Goal: Information Seeking & Learning: Learn about a topic

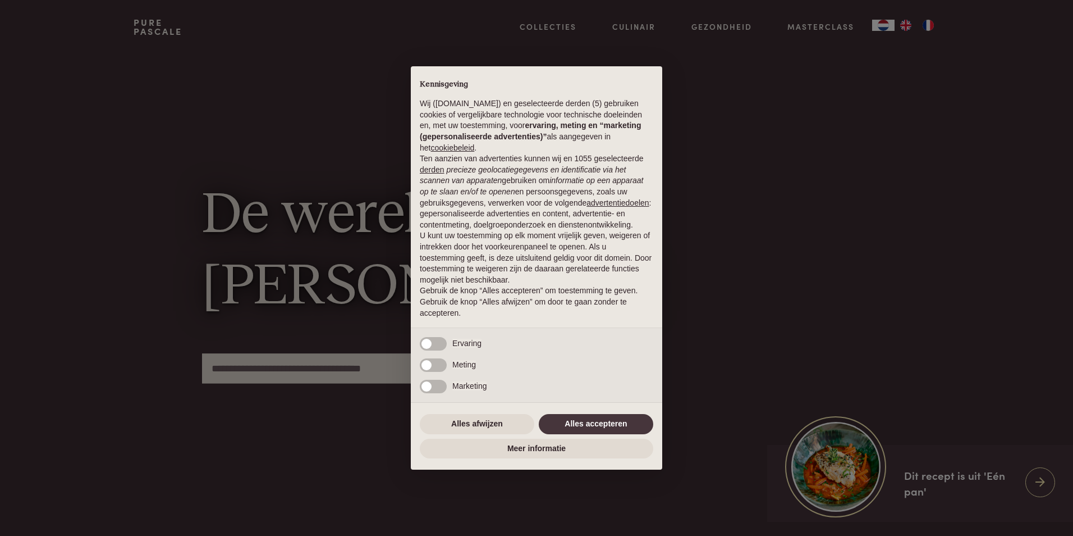
click at [887, 25] on div "× Kennisgeving Wij (purepascale.com) en geselecteerde derden (5) gebruiken cook…" at bounding box center [536, 268] width 1073 height 536
click at [573, 423] on button "Alles accepteren" at bounding box center [596, 424] width 115 height 20
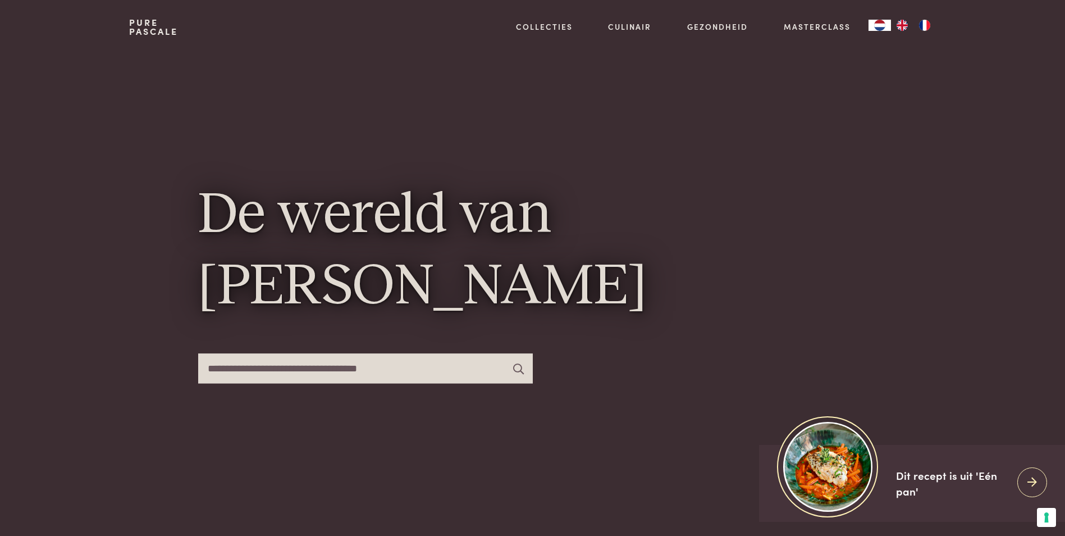
click at [919, 26] on img "FR" at bounding box center [924, 25] width 13 height 11
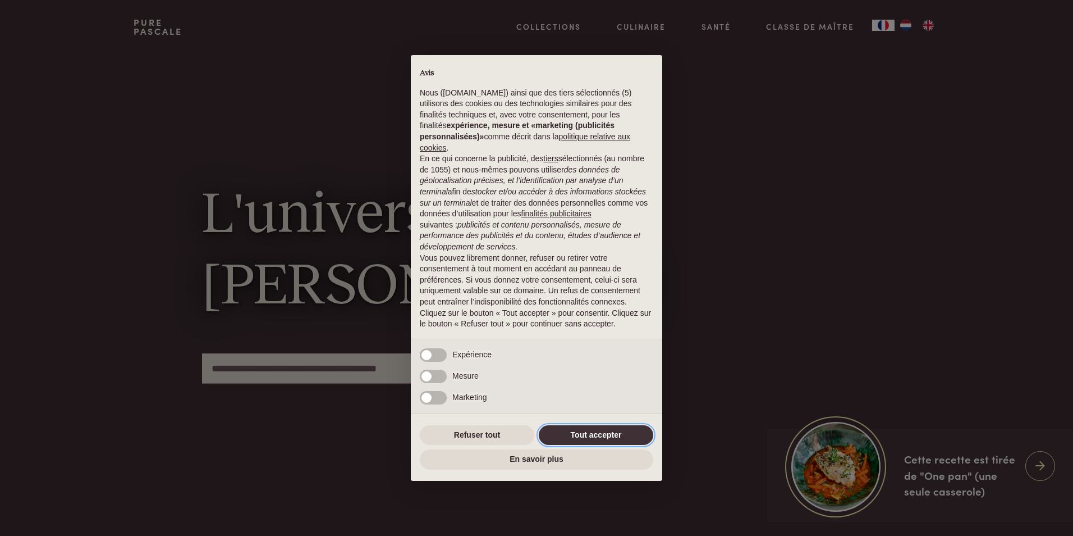
click at [579, 426] on button "Tout accepter" at bounding box center [596, 435] width 115 height 20
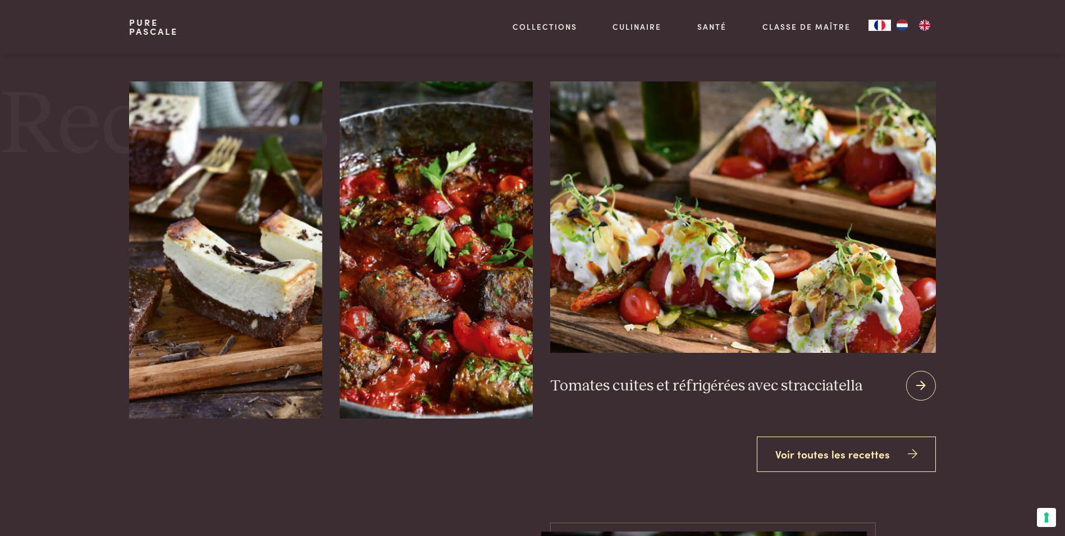
scroll to position [1460, 0]
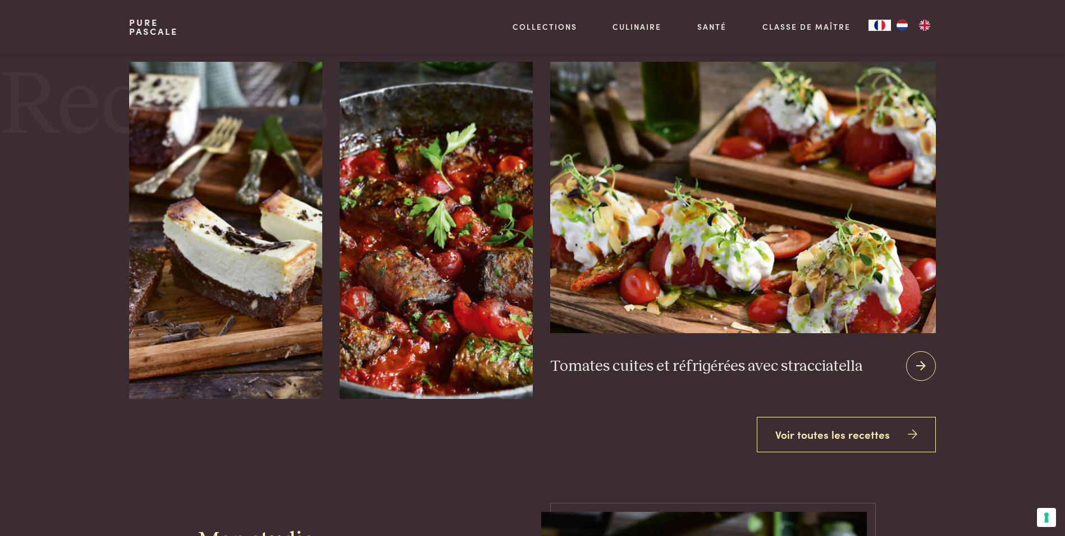
click at [916, 358] on icon at bounding box center [921, 366] width 10 height 16
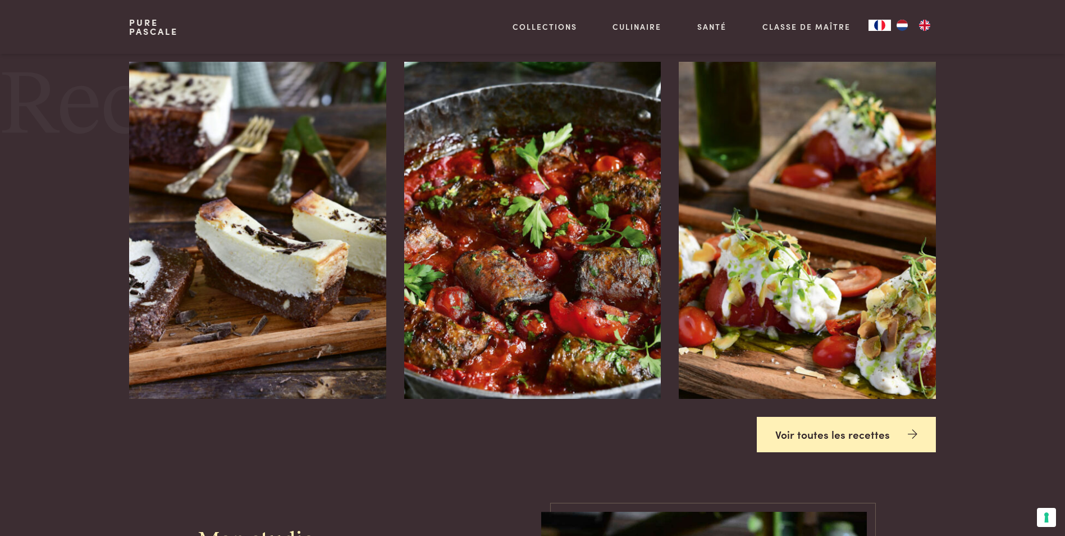
click at [786, 417] on link "Voir toutes les recettes" at bounding box center [846, 434] width 179 height 35
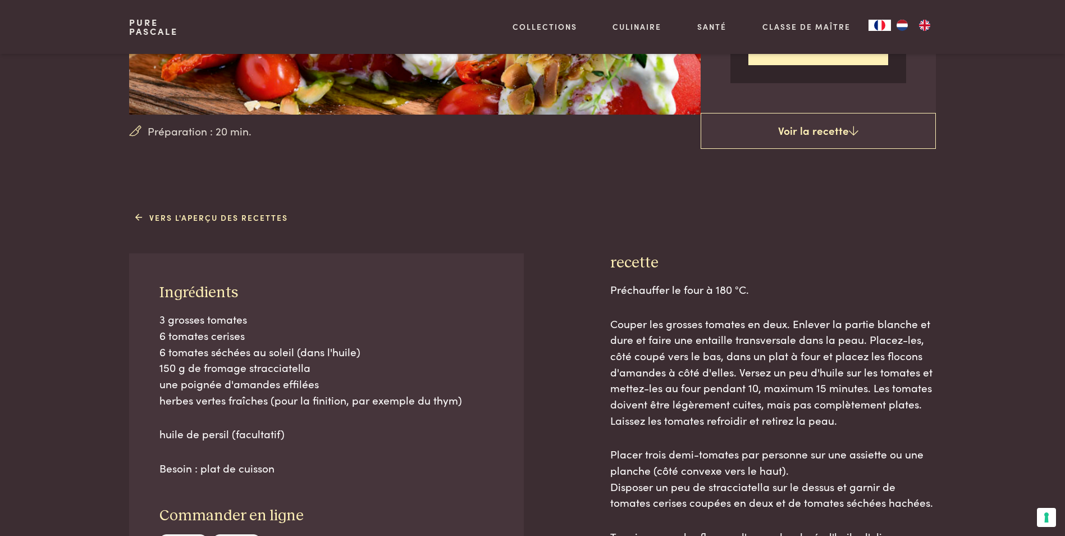
scroll to position [337, 0]
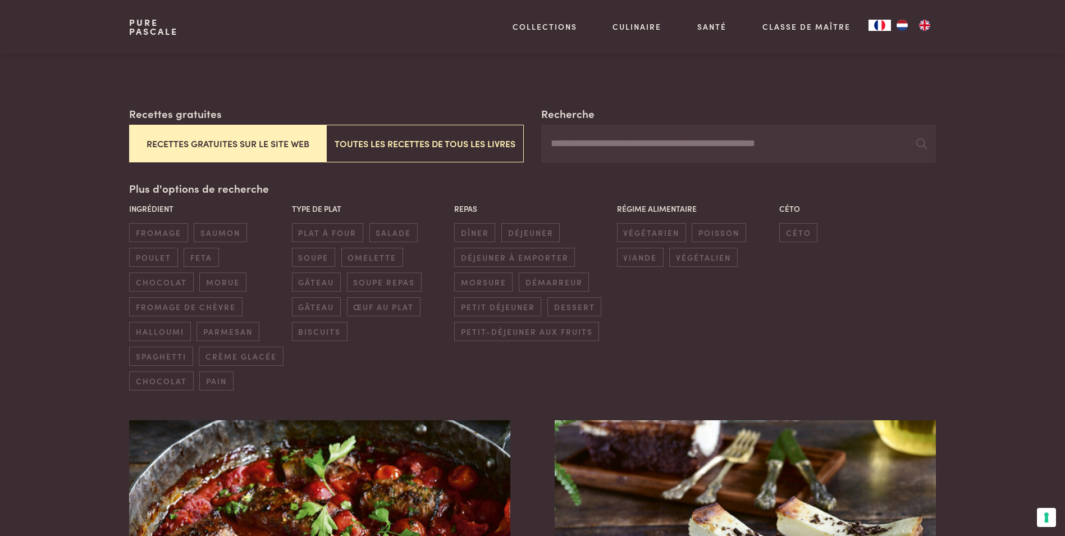
scroll to position [225, 0]
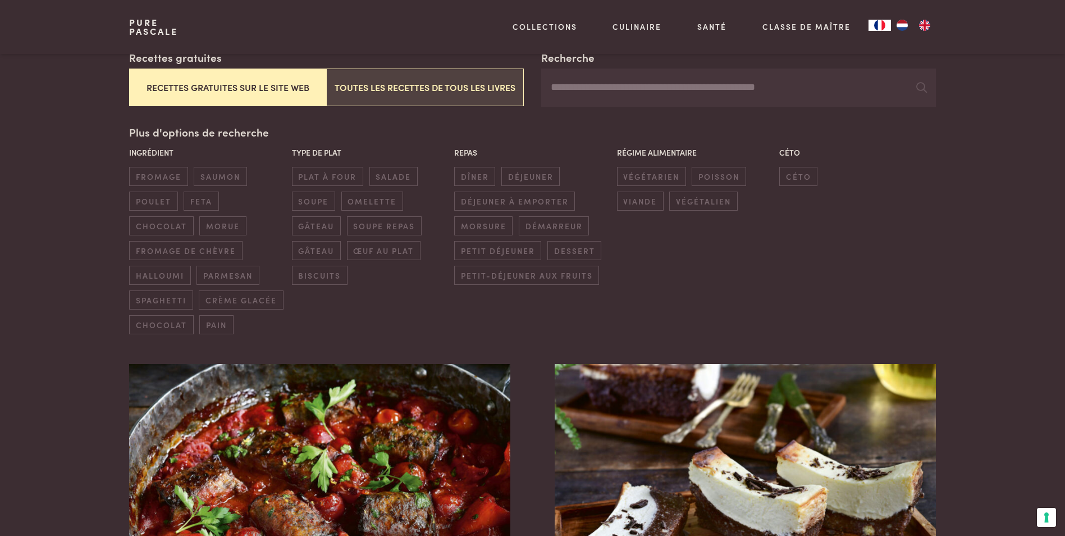
click at [363, 89] on button "Toutes les recettes de tous les livres" at bounding box center [424, 87] width 197 height 38
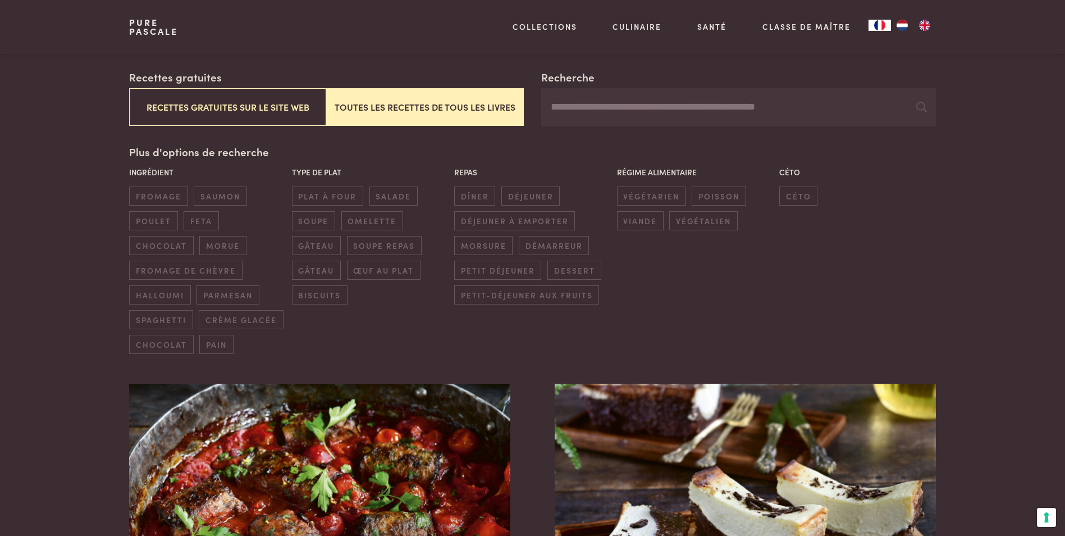
scroll to position [49, 0]
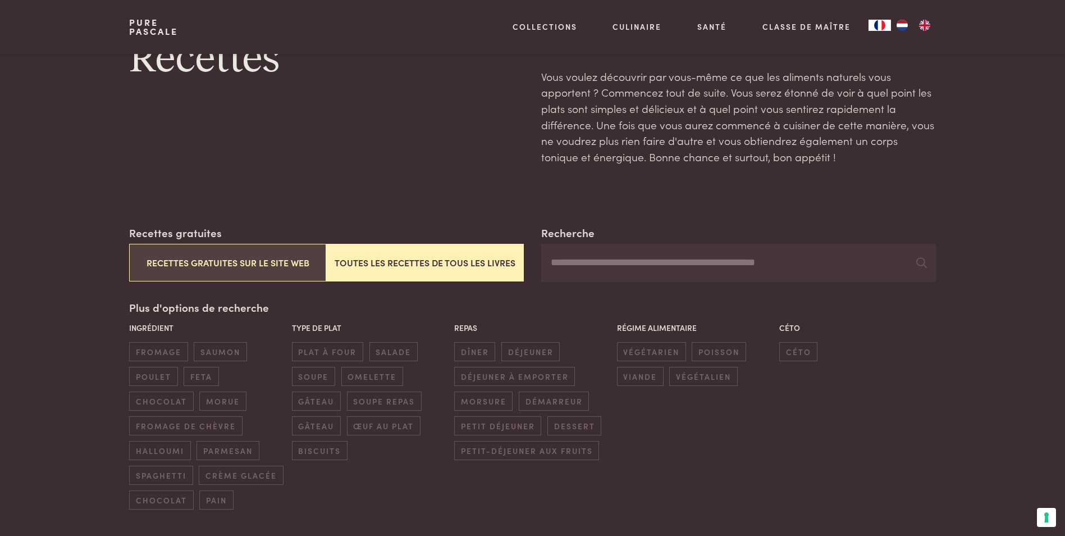
click at [227, 263] on button "Recettes gratuites sur le site web" at bounding box center [227, 263] width 197 height 38
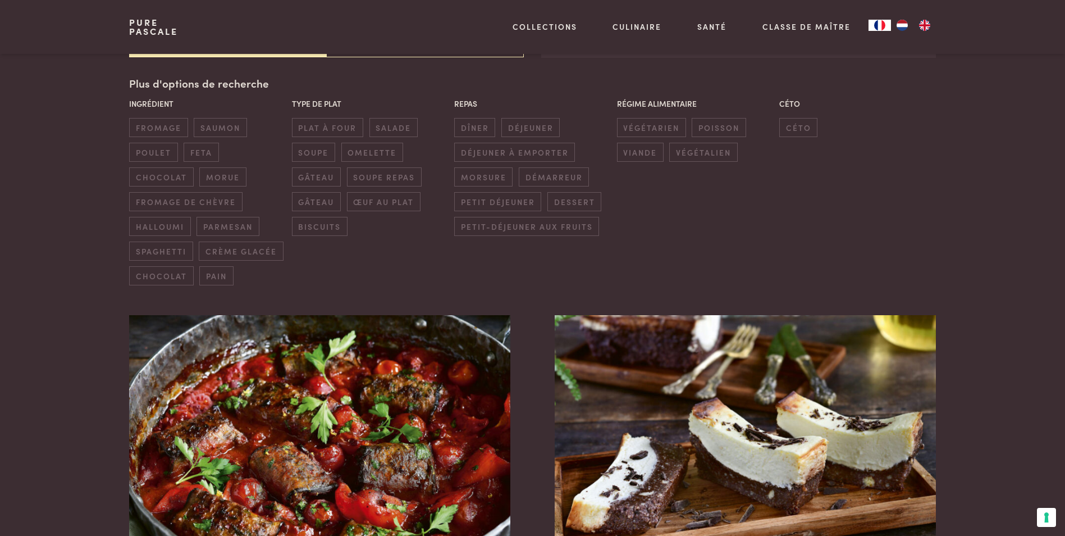
scroll to position [274, 0]
click at [489, 203] on span "petit déjeuner" at bounding box center [497, 200] width 87 height 19
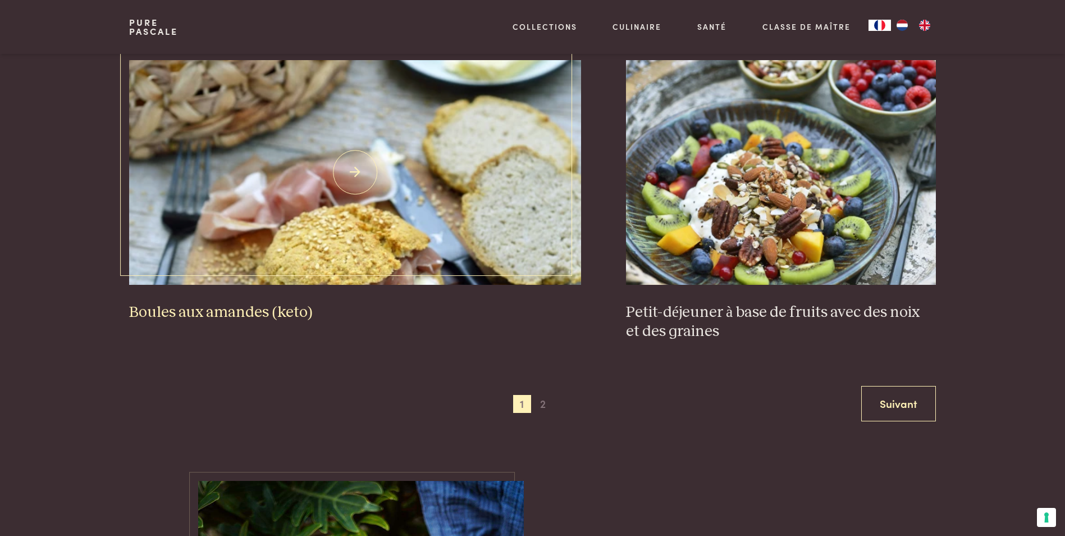
scroll to position [2183, 0]
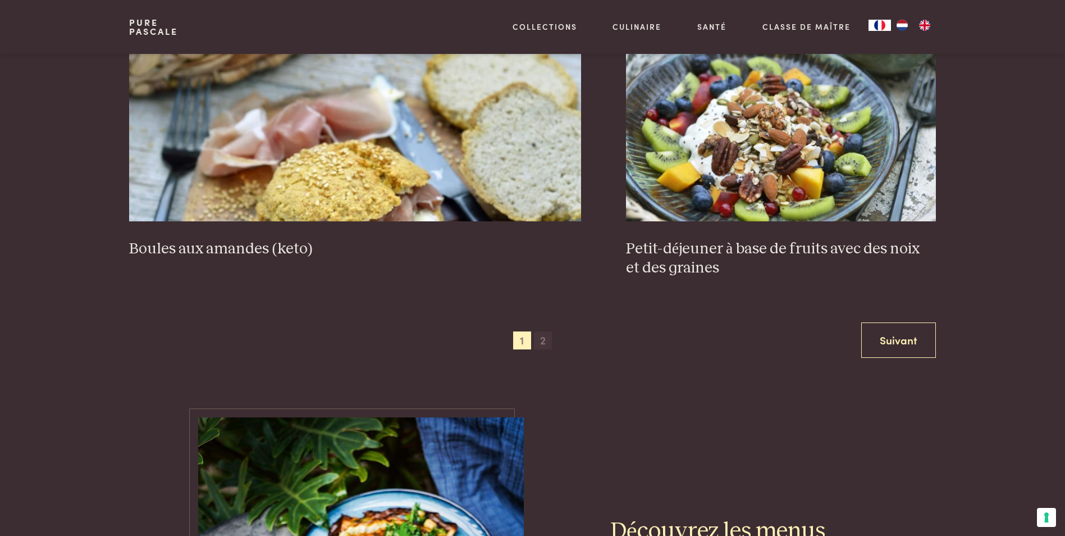
click at [544, 341] on span "2" at bounding box center [543, 340] width 18 height 18
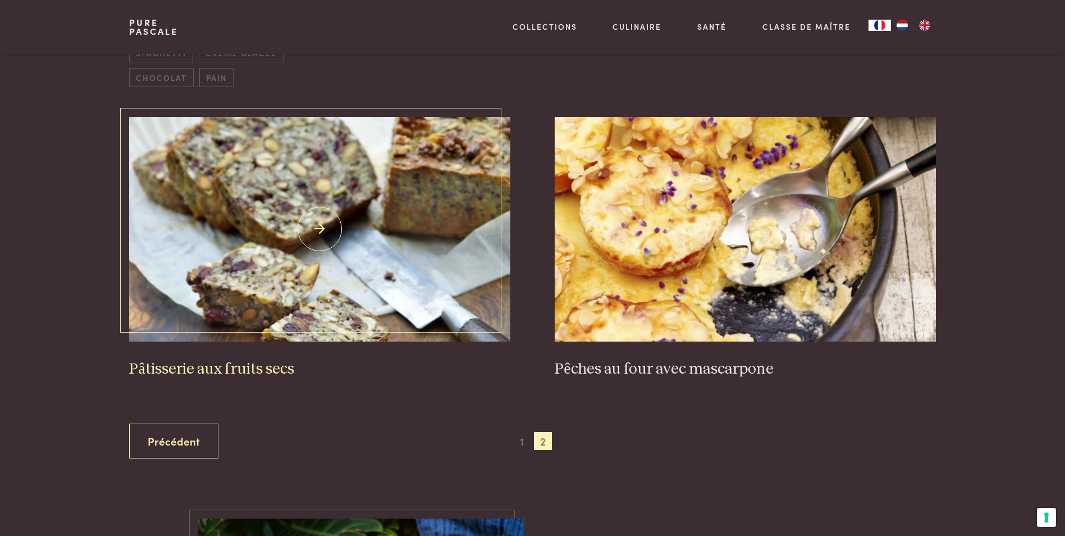
scroll to position [442, 0]
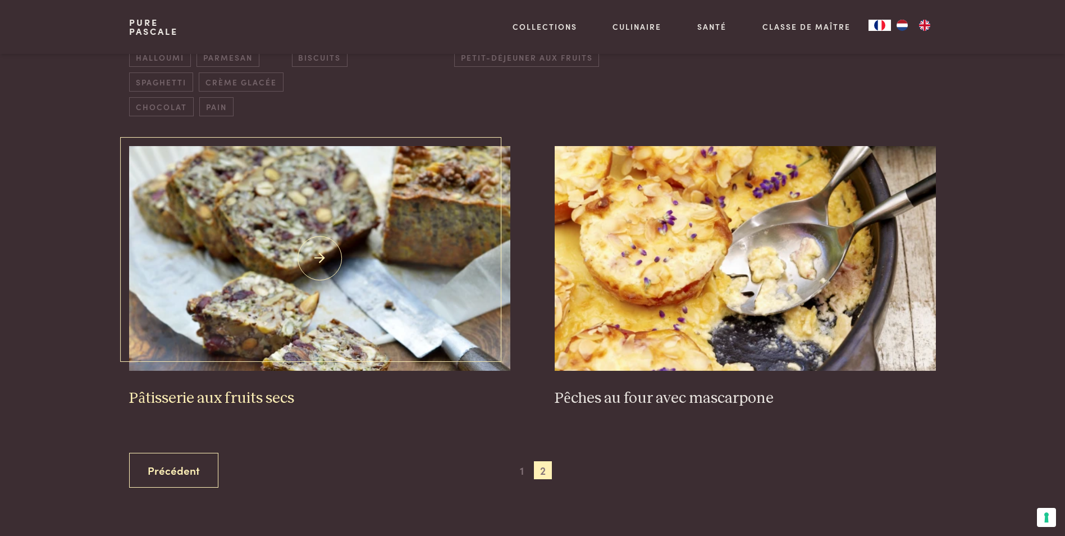
click at [362, 246] on img at bounding box center [319, 258] width 381 height 225
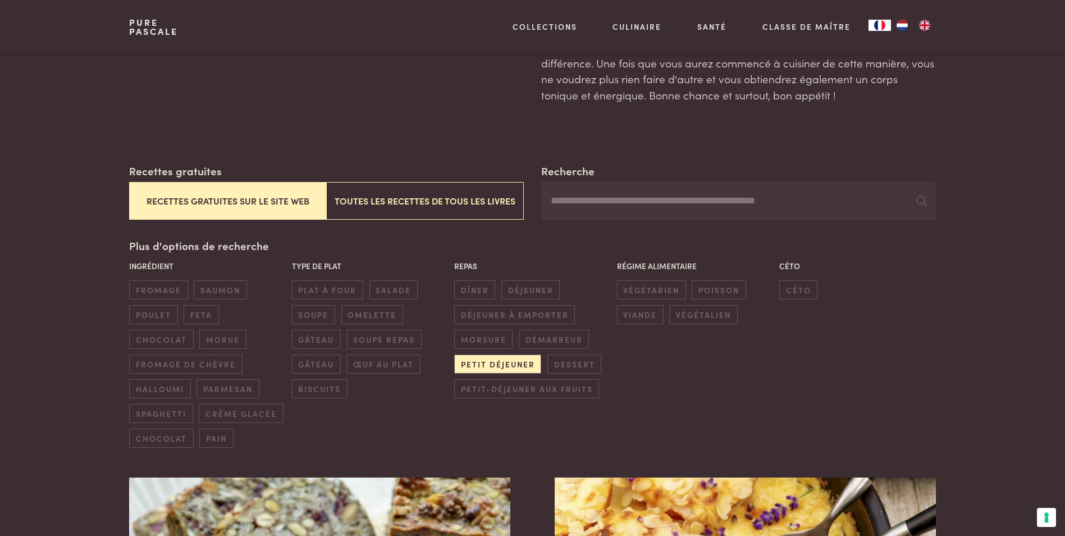
scroll to position [112, 0]
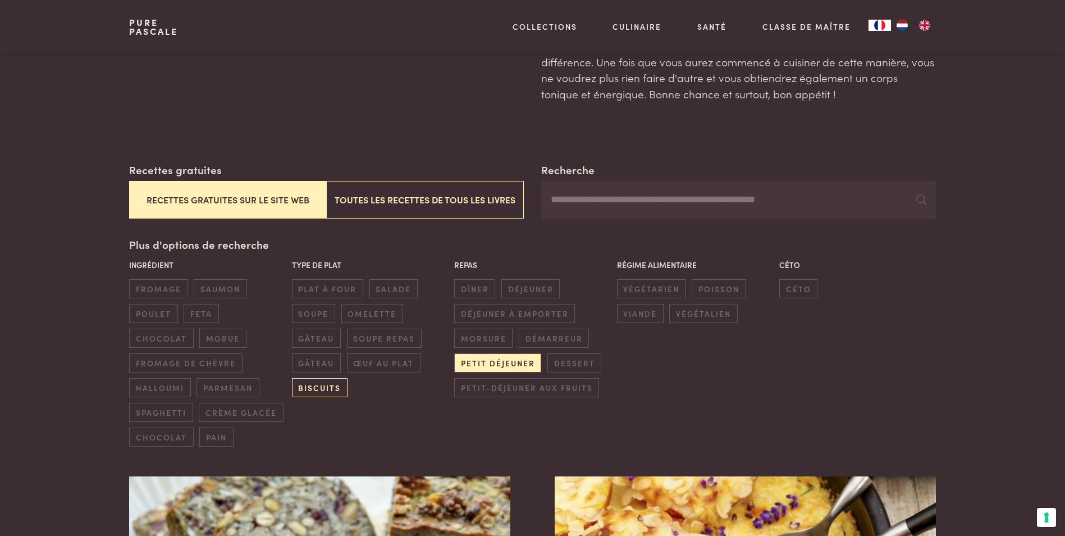
click at [333, 387] on span "biscuits" at bounding box center [320, 387] width 56 height 19
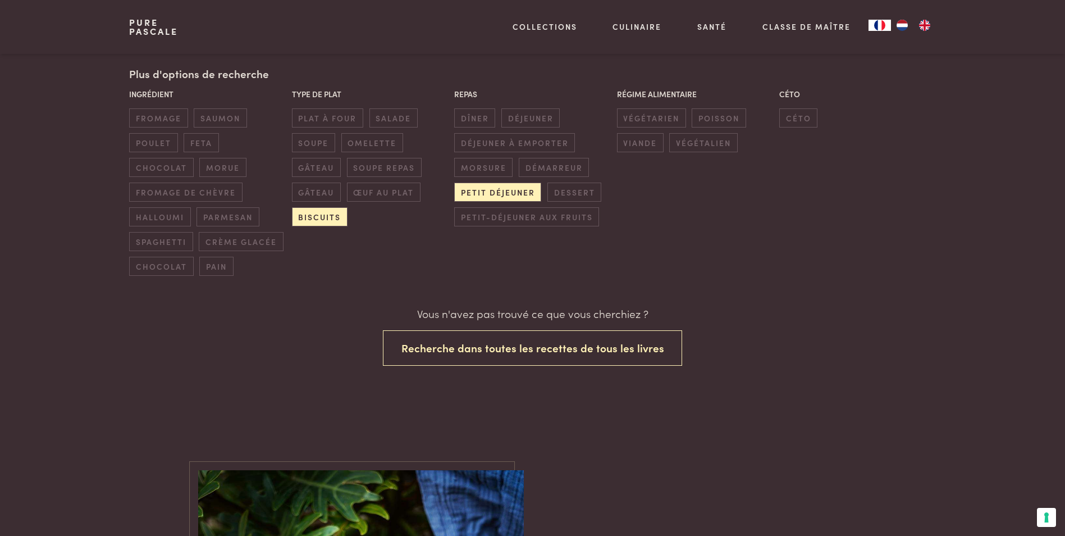
scroll to position [159, 0]
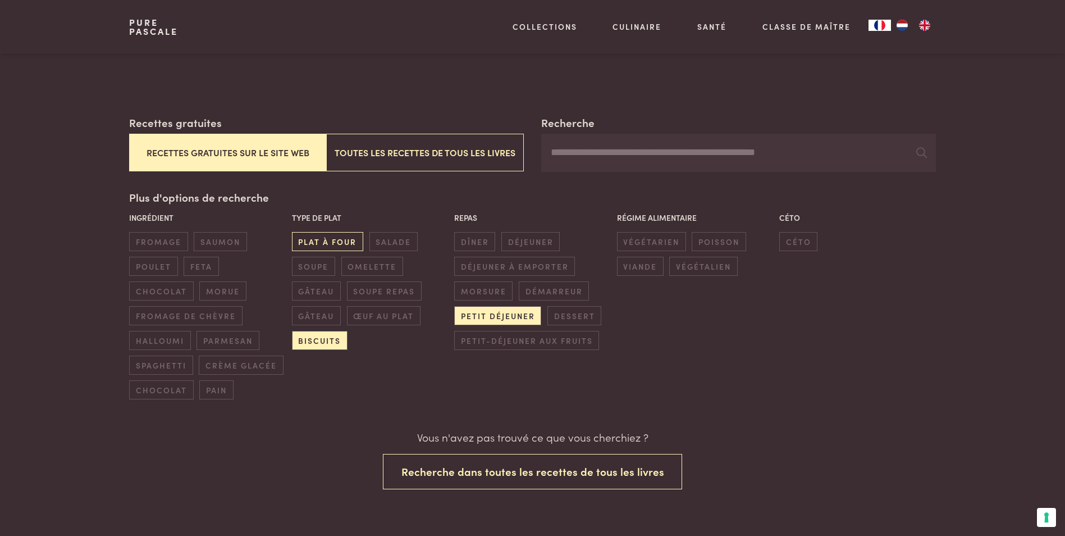
click at [315, 242] on span "plat à four" at bounding box center [327, 241] width 71 height 19
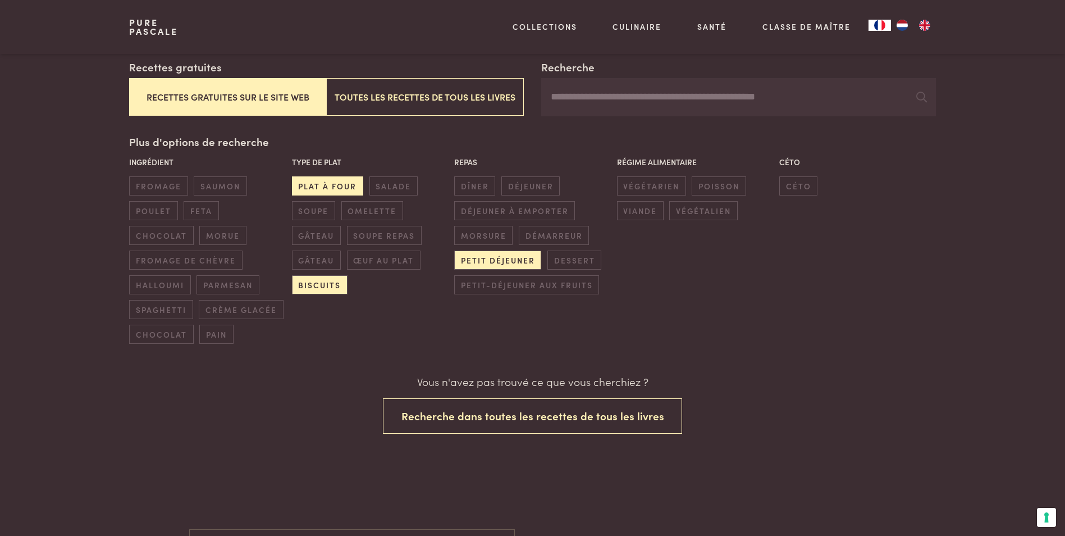
scroll to position [216, 0]
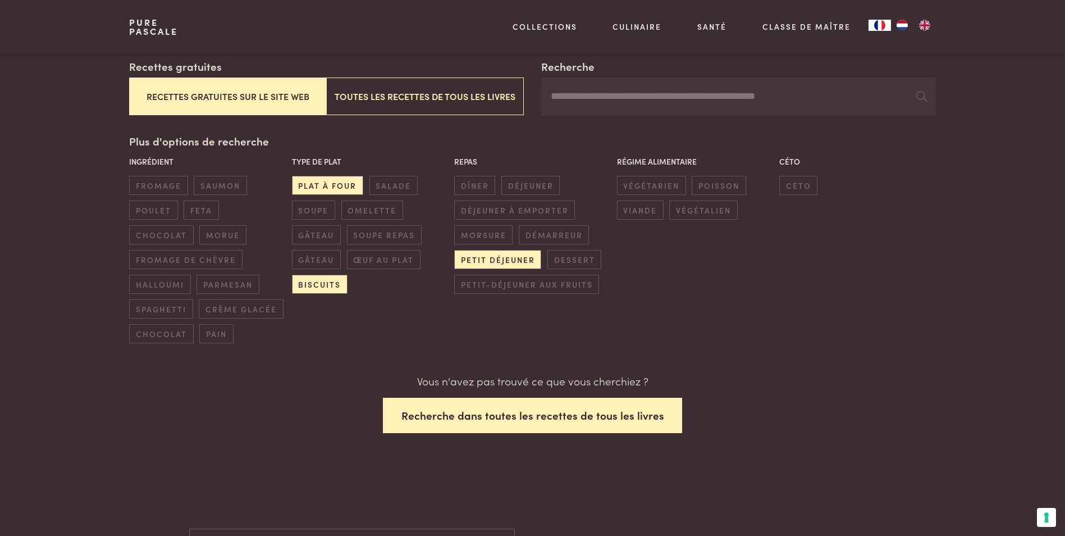
click at [569, 419] on button "Recherche dans toutes les recettes de tous les livres" at bounding box center [533, 414] width 300 height 35
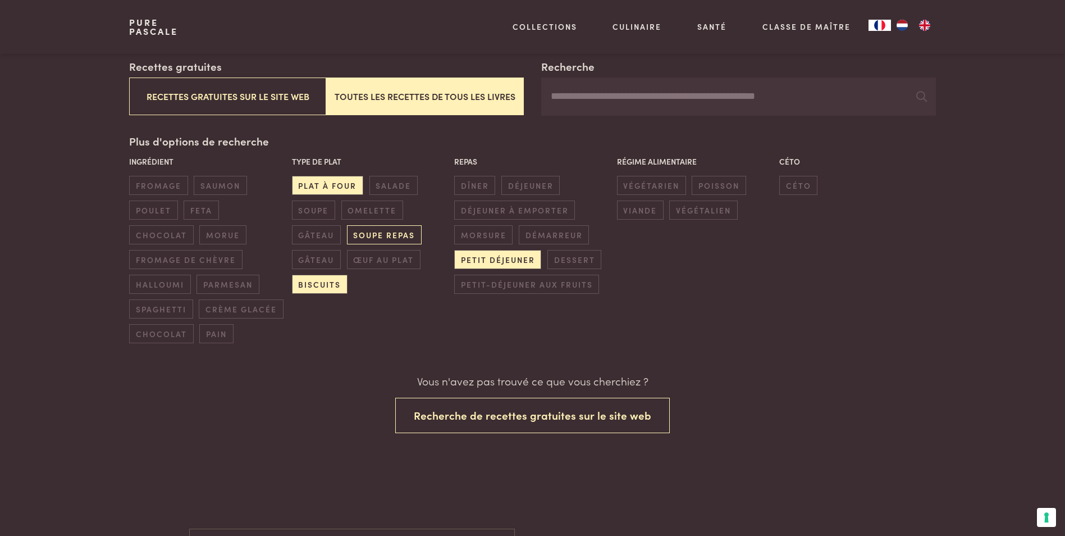
click at [382, 232] on span "soupe repas" at bounding box center [384, 234] width 75 height 19
click at [168, 95] on button "Recettes gratuites sur le site web" at bounding box center [227, 96] width 197 height 38
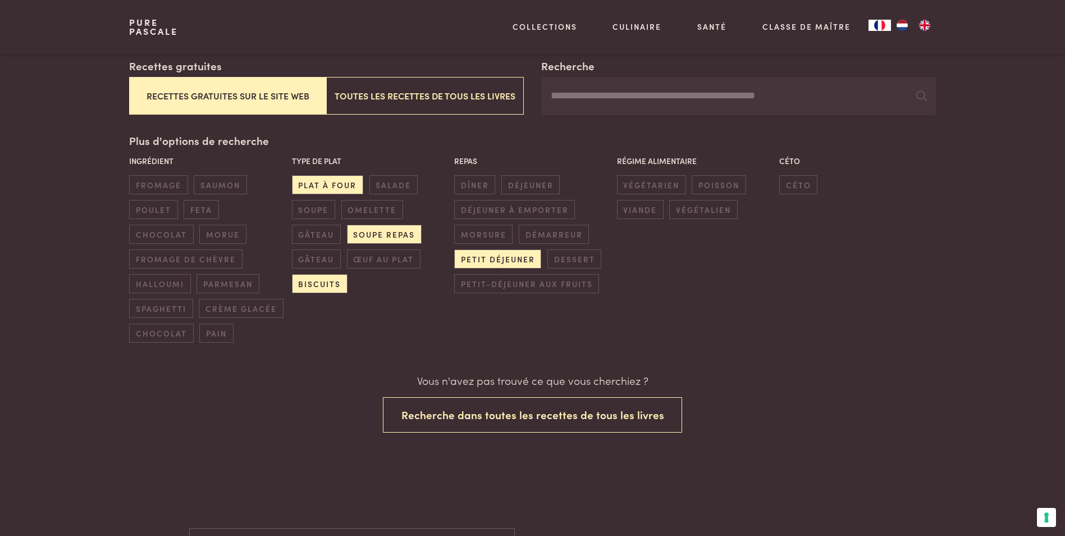
scroll to position [216, 0]
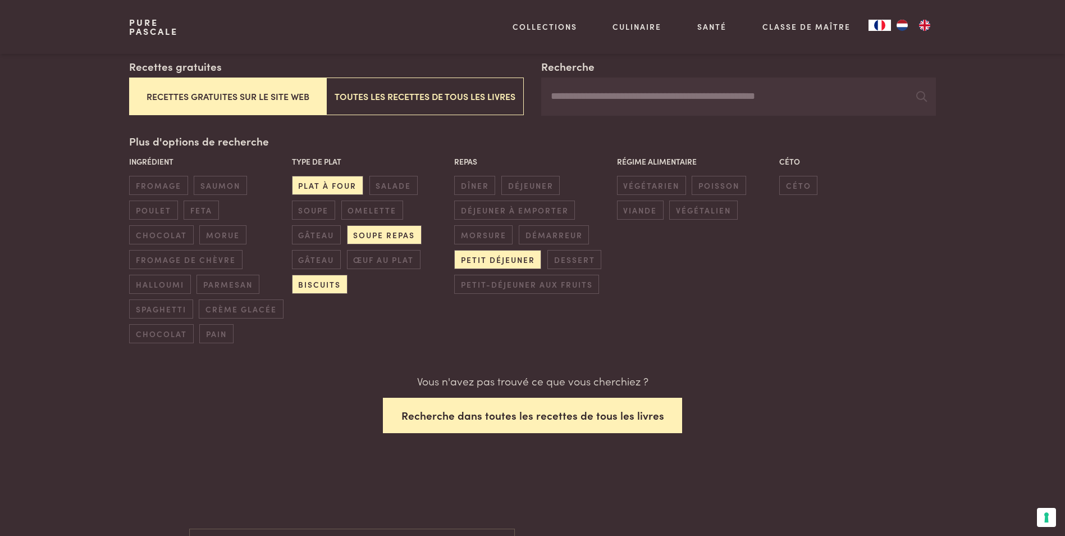
click at [493, 431] on button "Recherche dans toutes les recettes de tous les livres" at bounding box center [533, 414] width 300 height 35
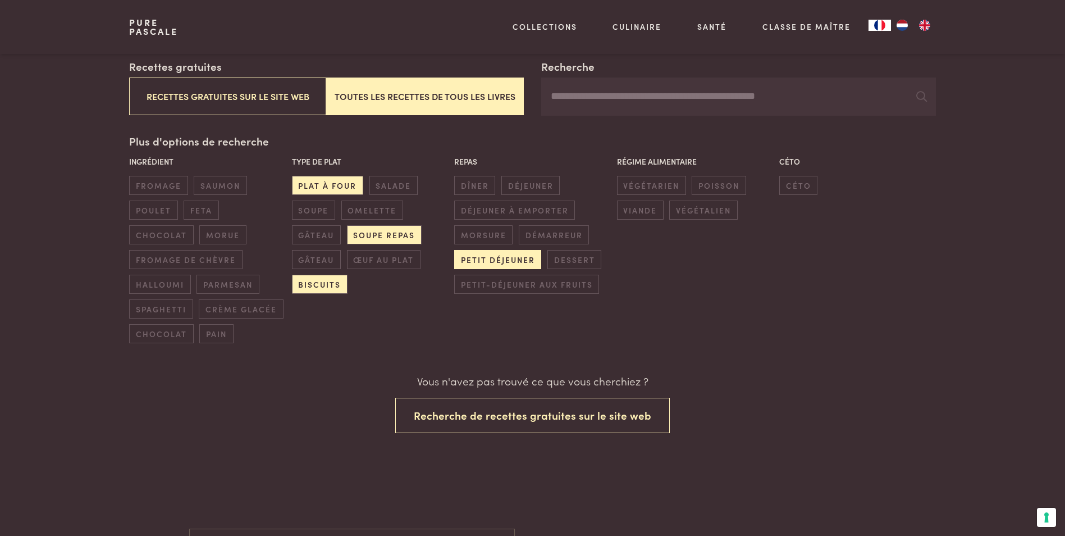
click at [472, 257] on span "petit déjeuner" at bounding box center [497, 259] width 87 height 19
click at [322, 283] on span "biscuits" at bounding box center [320, 284] width 56 height 19
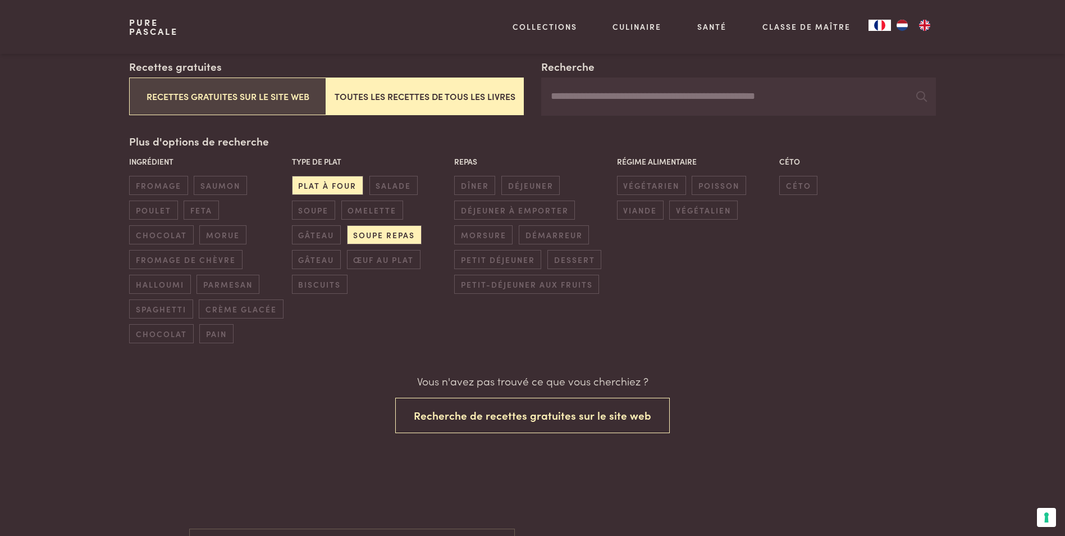
click at [209, 90] on button "Recettes gratuites sur le site web" at bounding box center [227, 96] width 197 height 38
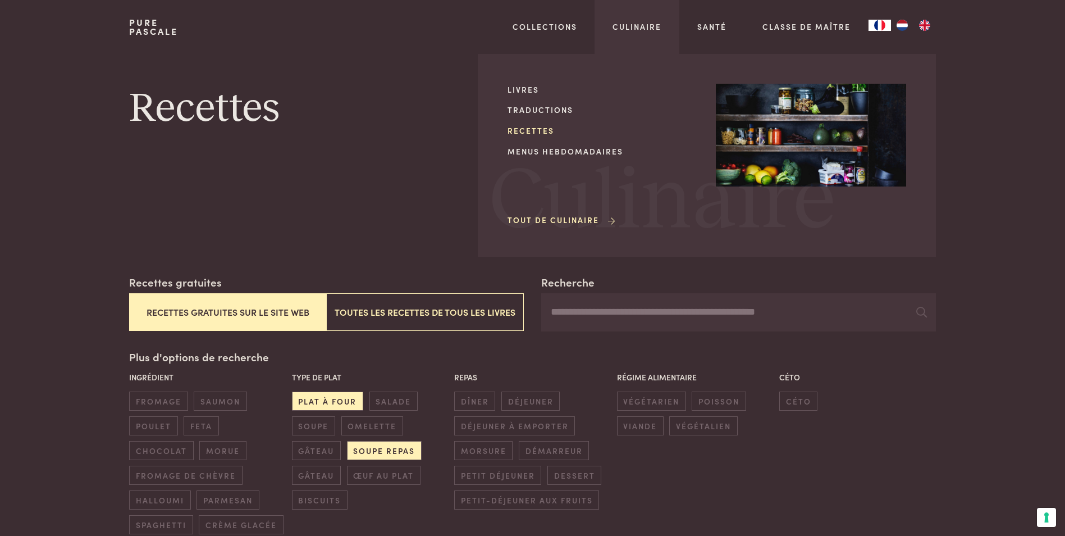
click at [565, 134] on link "Recettes" at bounding box center [602, 131] width 190 height 12
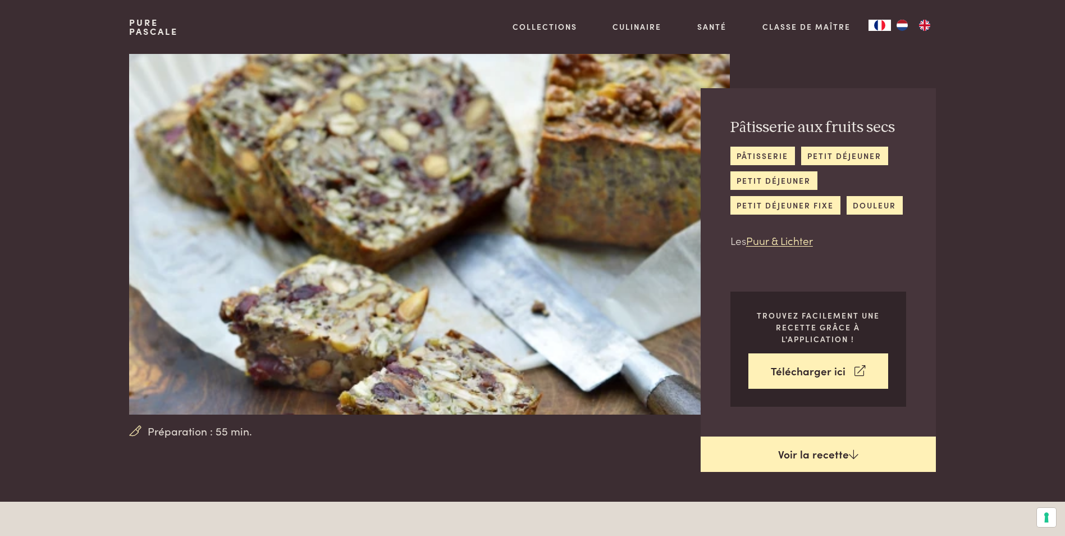
click at [804, 451] on link "Voir la recette" at bounding box center [818, 454] width 235 height 36
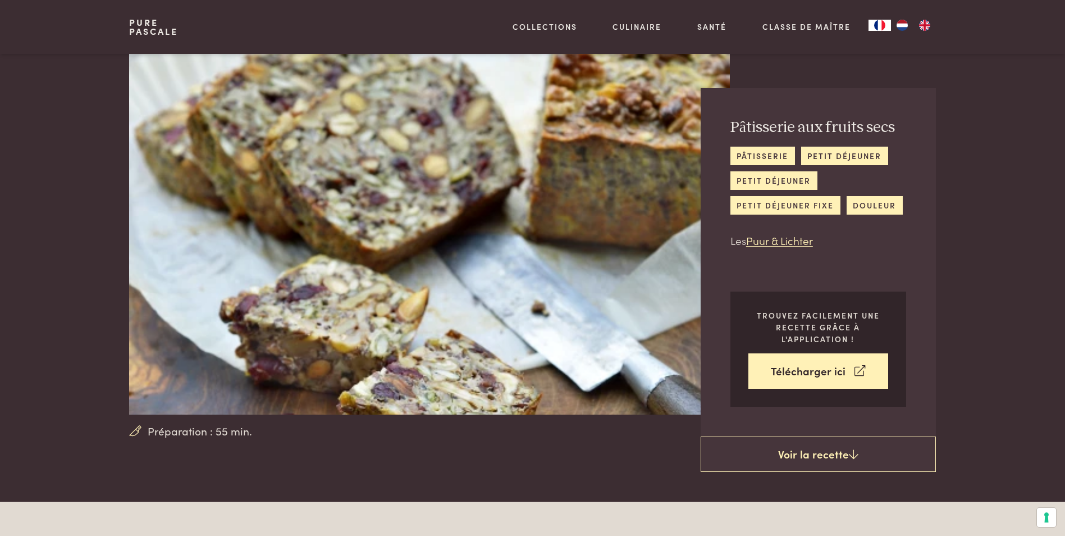
scroll to position [501, 0]
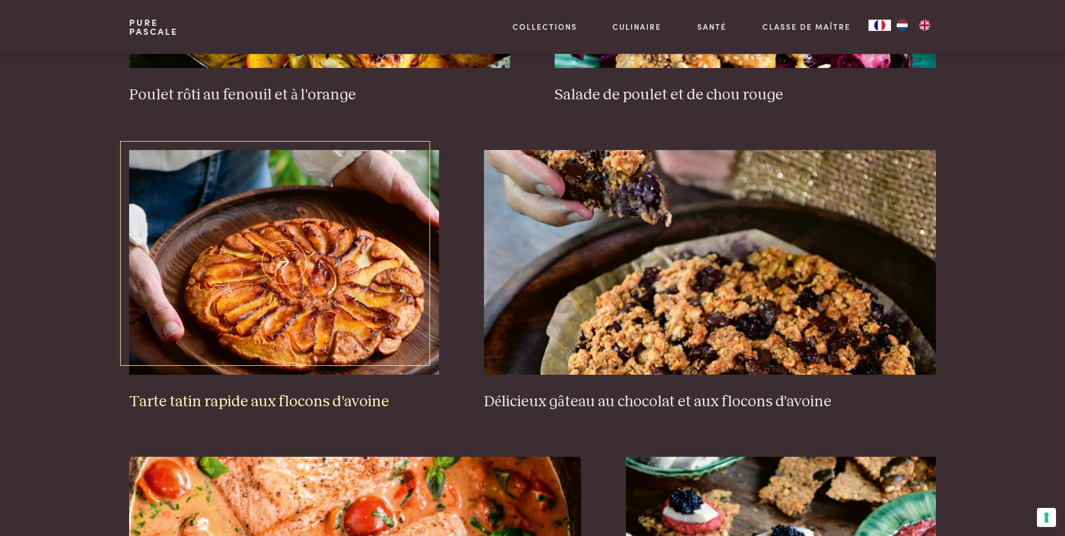
scroll to position [1740, 0]
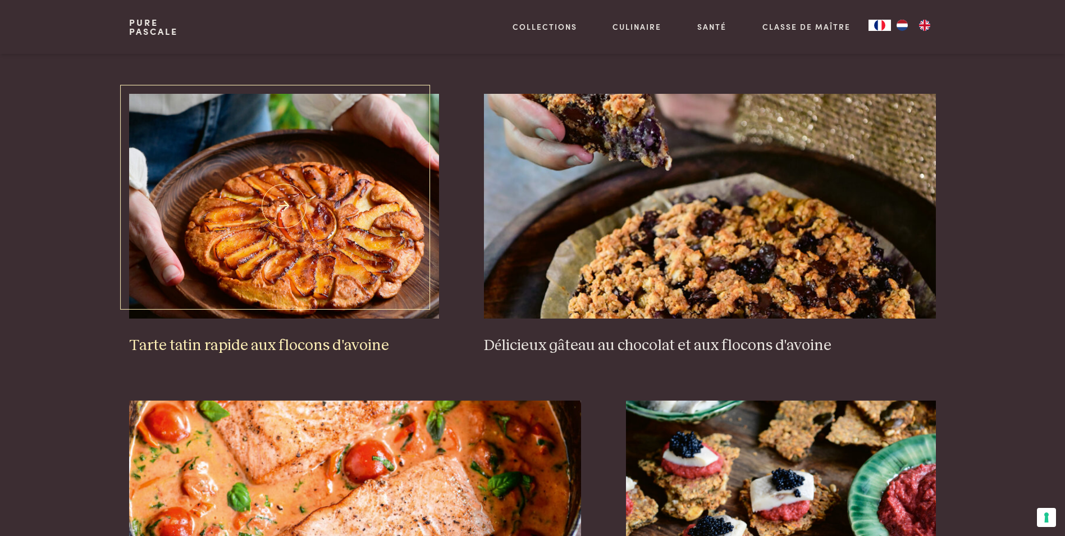
click at [301, 252] on img at bounding box center [284, 206] width 310 height 225
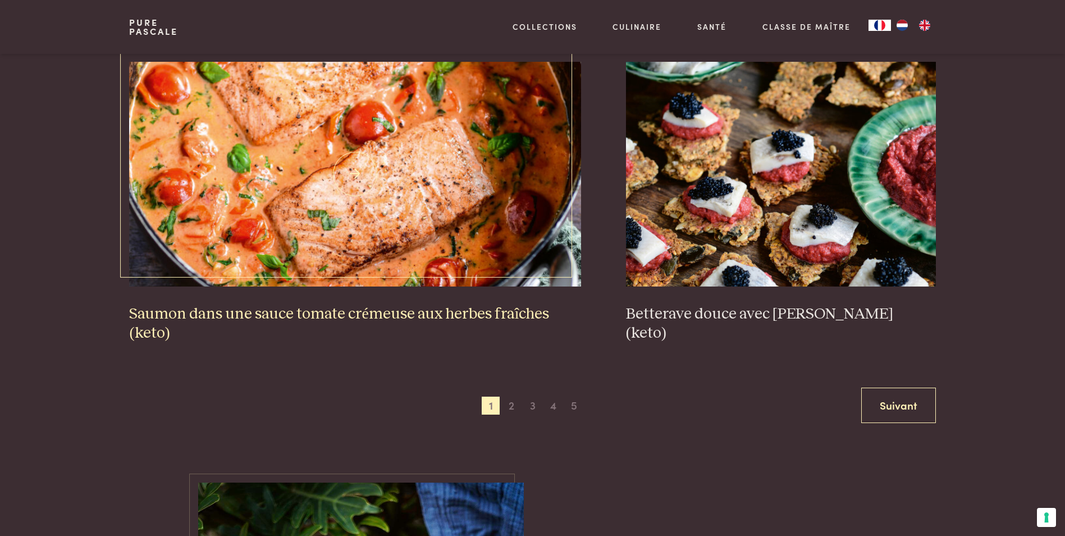
scroll to position [2189, 0]
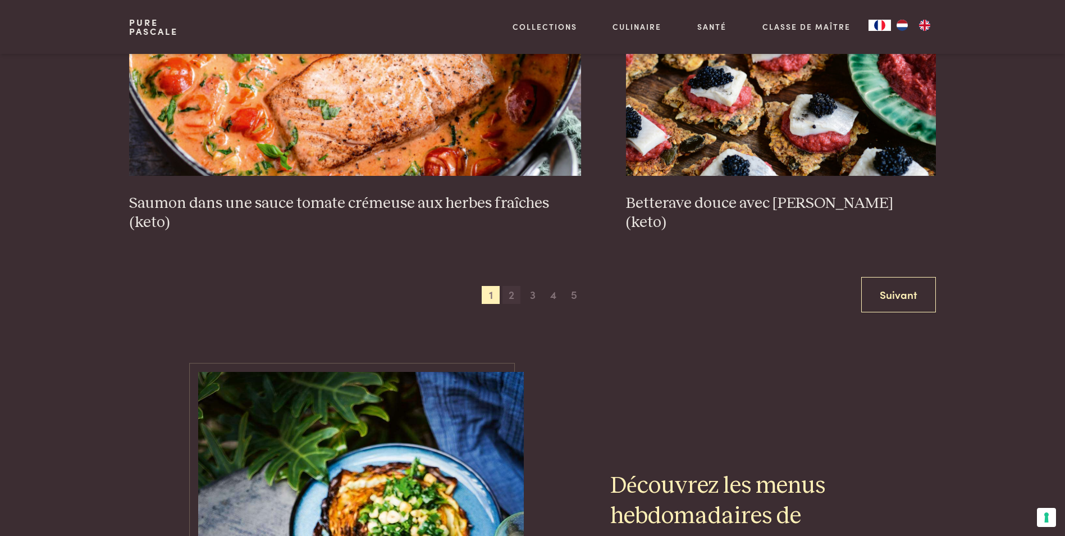
click at [514, 295] on span "2" at bounding box center [511, 295] width 18 height 18
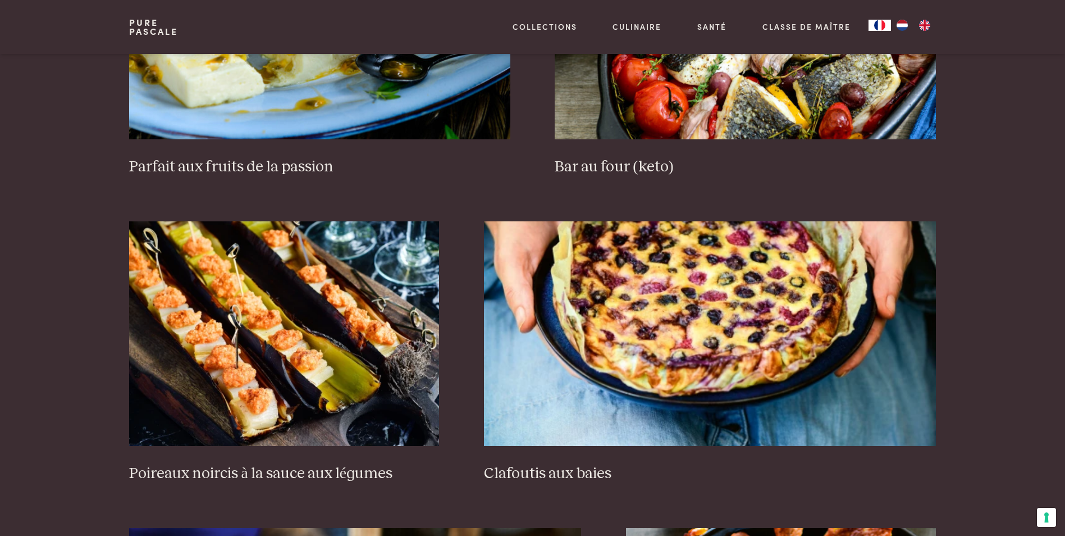
scroll to position [723, 0]
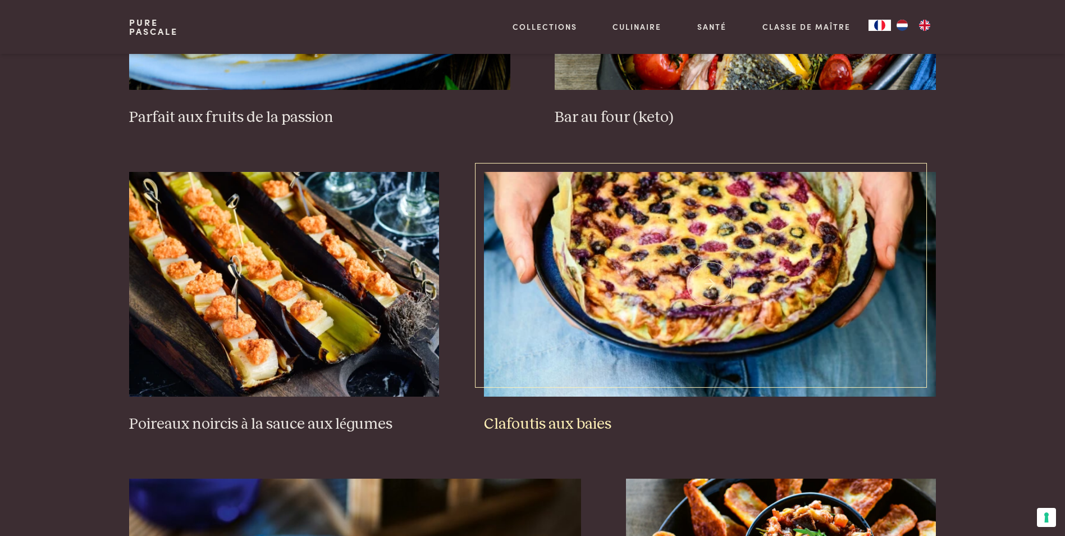
click at [714, 273] on img at bounding box center [710, 284] width 452 height 225
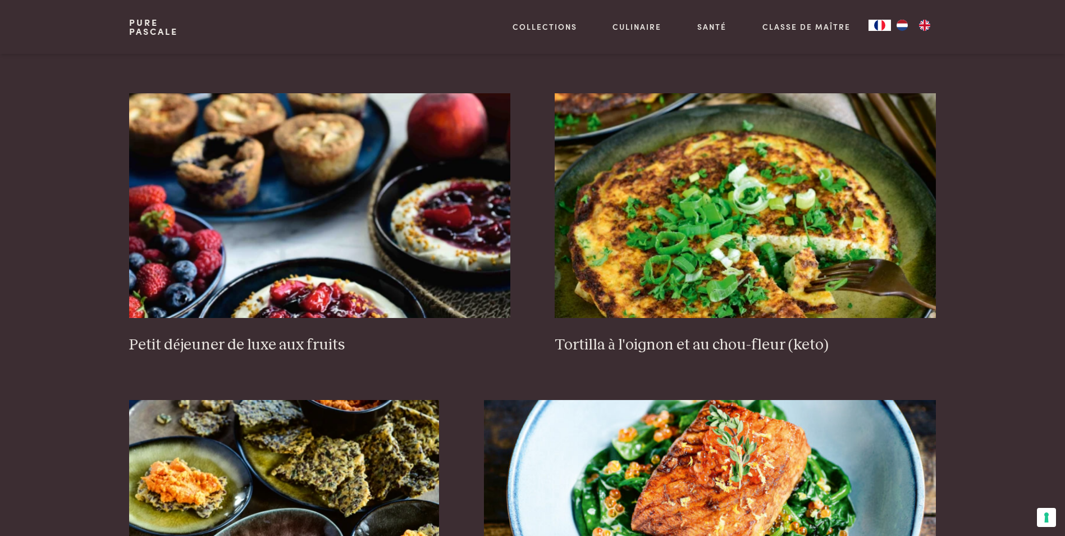
scroll to position [1453, 0]
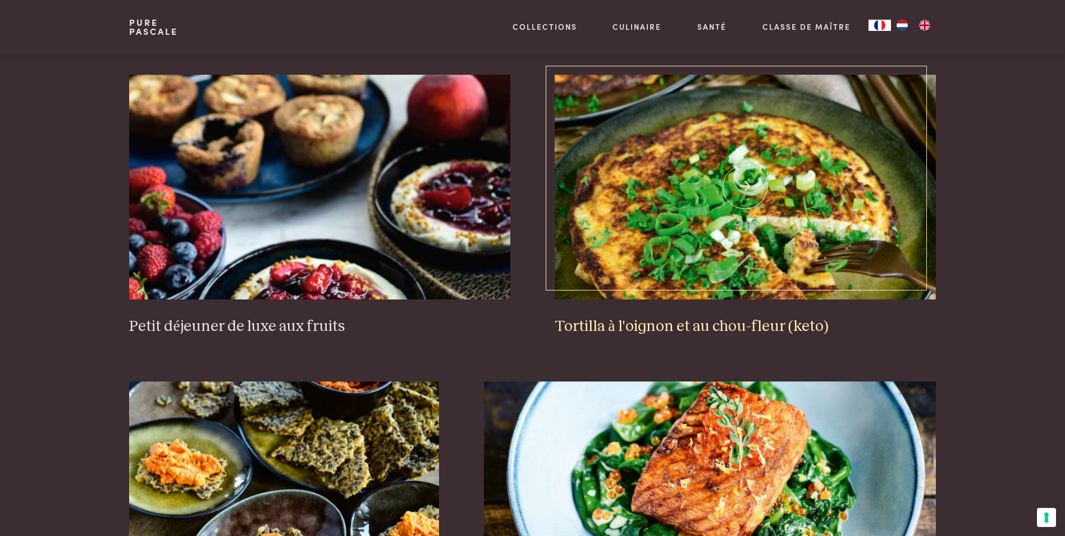
click at [677, 230] on img at bounding box center [745, 187] width 381 height 225
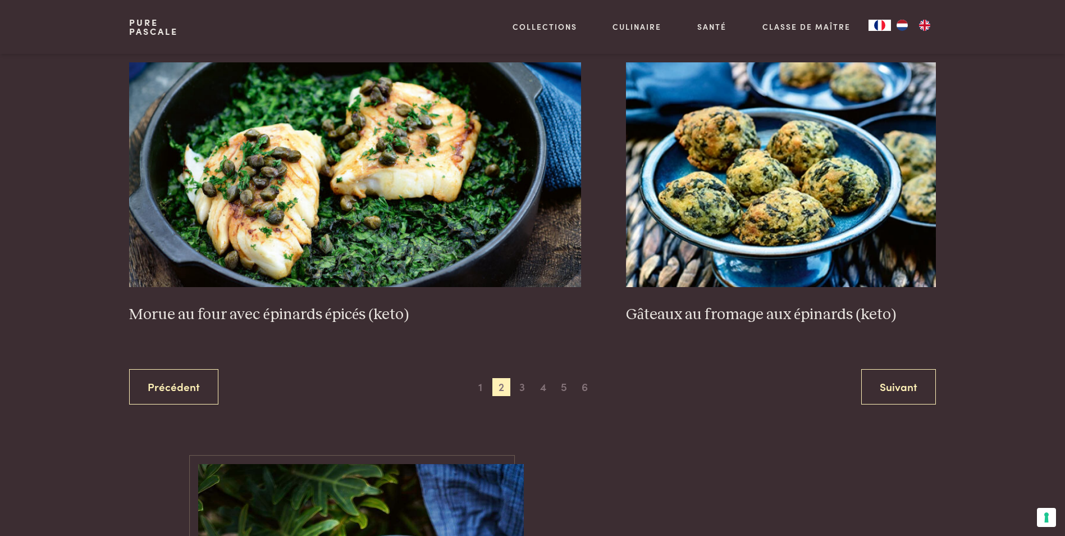
scroll to position [2126, 0]
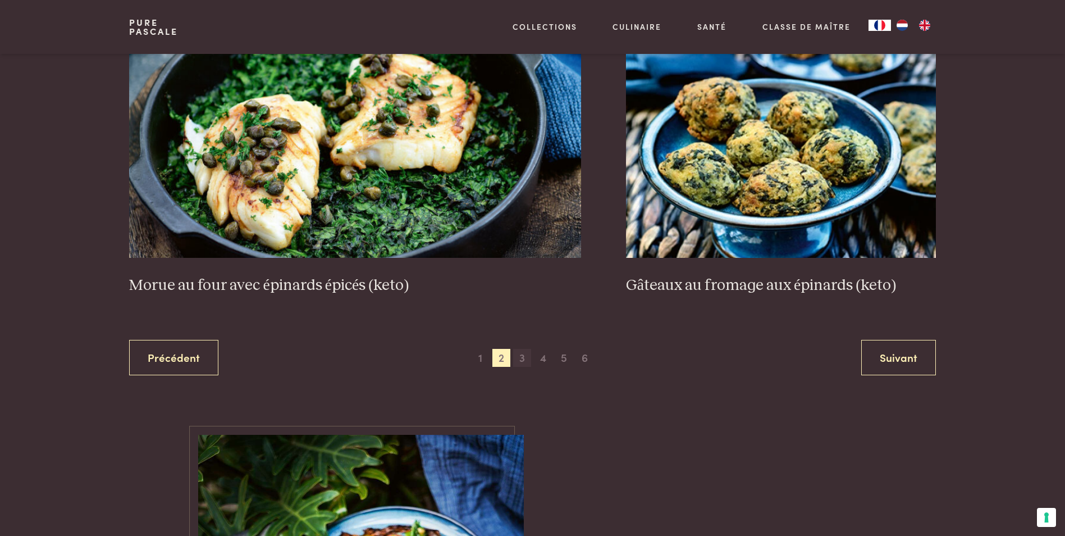
click at [521, 356] on span "3" at bounding box center [522, 358] width 18 height 18
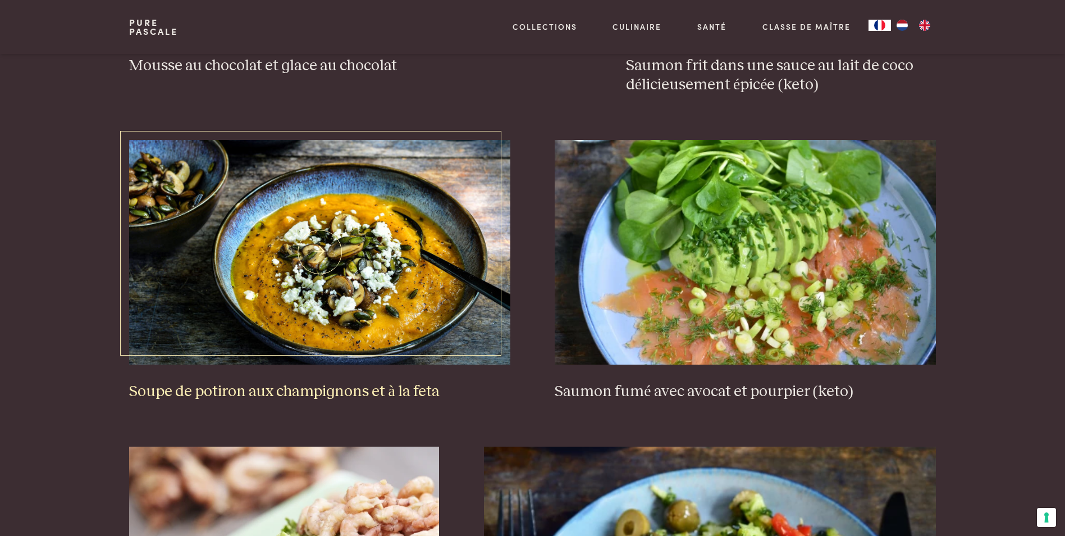
scroll to position [1453, 0]
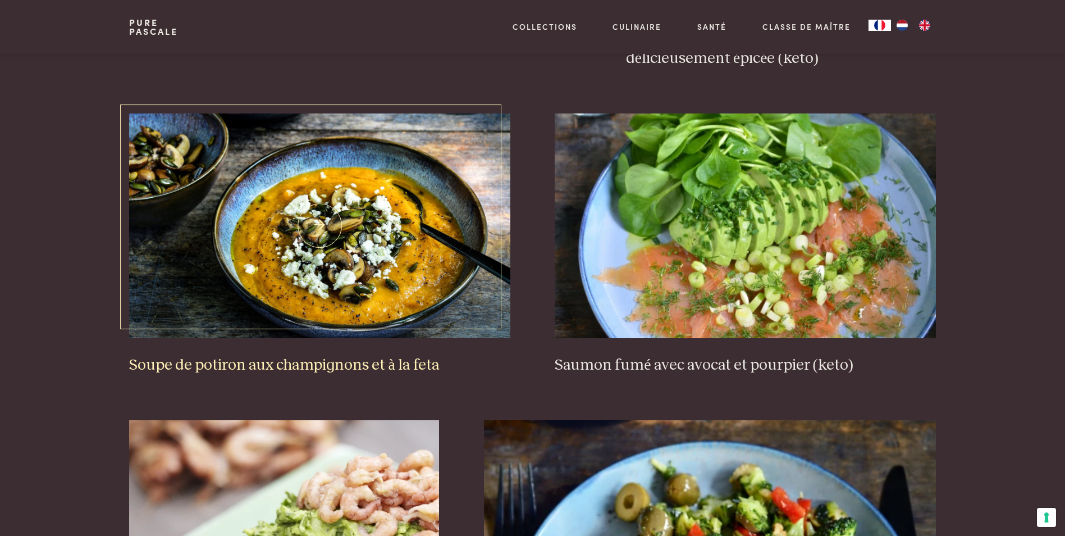
click at [333, 273] on img at bounding box center [319, 225] width 381 height 225
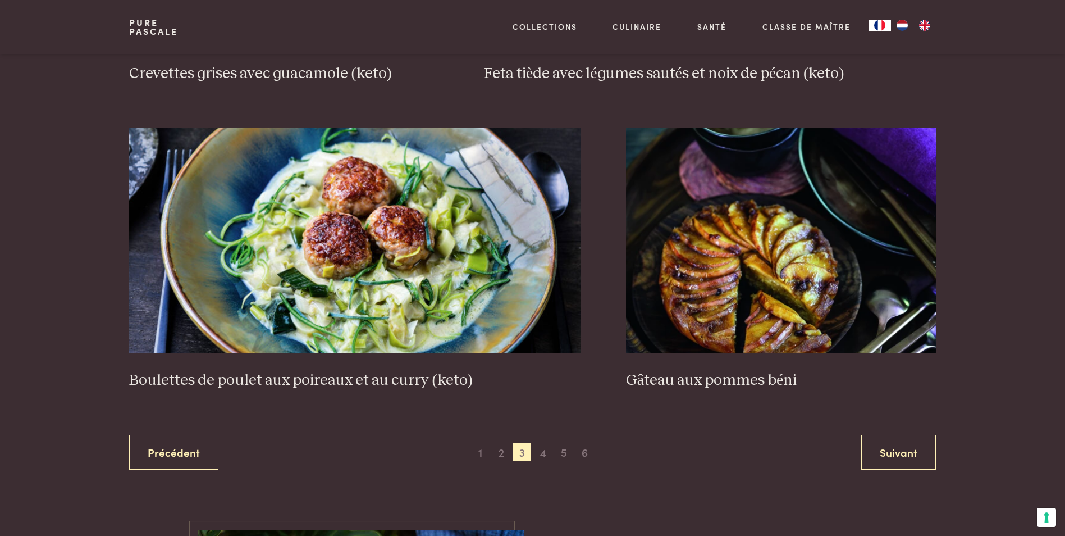
scroll to position [2070, 0]
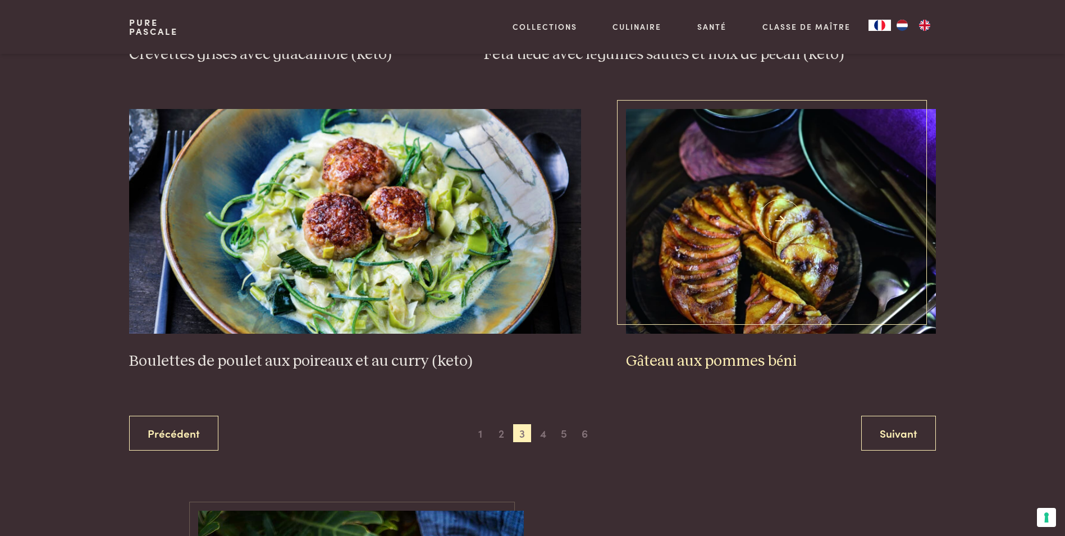
click at [737, 242] on img at bounding box center [781, 221] width 310 height 225
click at [543, 435] on span "4" at bounding box center [543, 433] width 18 height 18
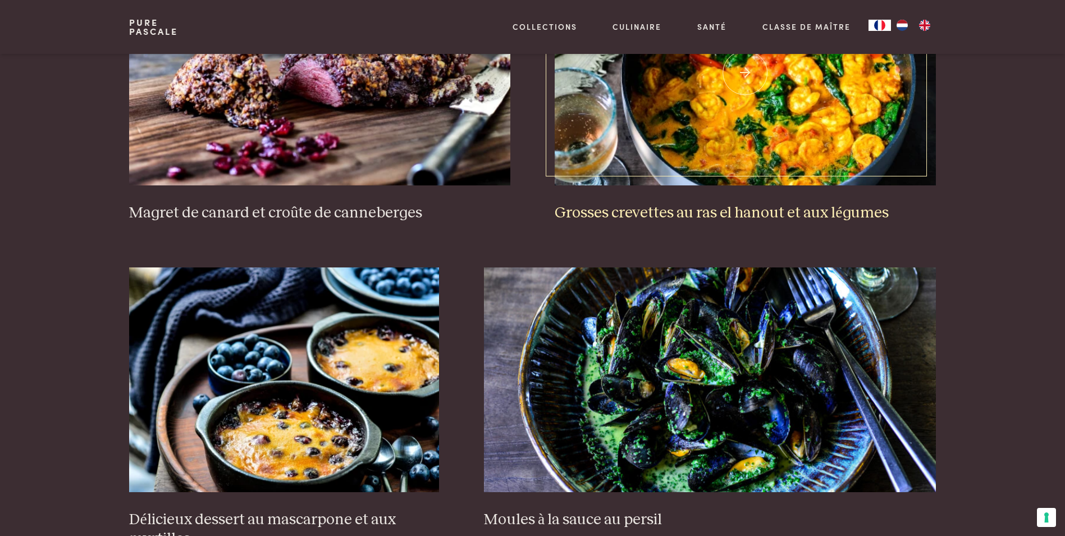
scroll to position [667, 0]
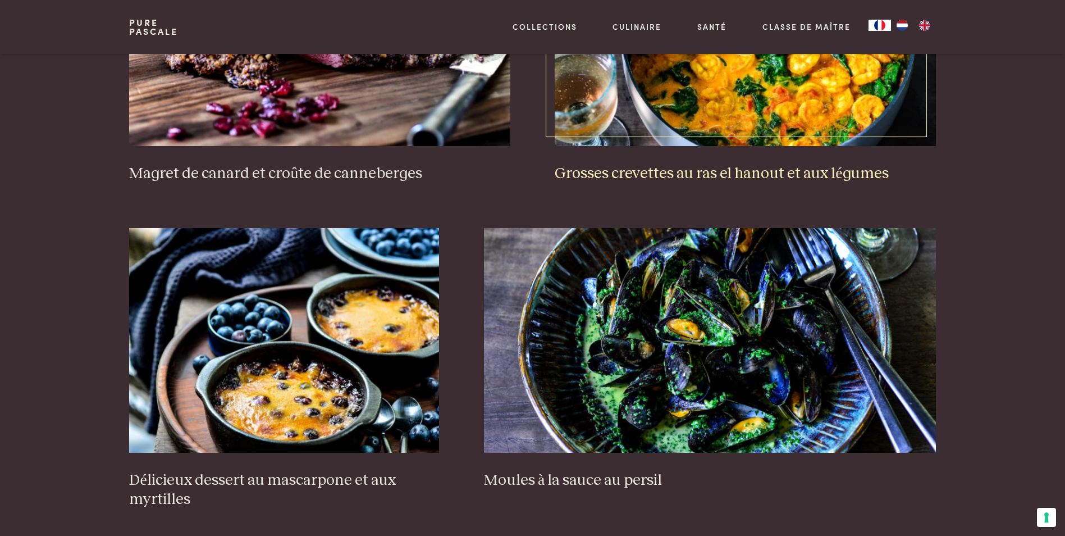
click at [719, 106] on img at bounding box center [745, 33] width 381 height 225
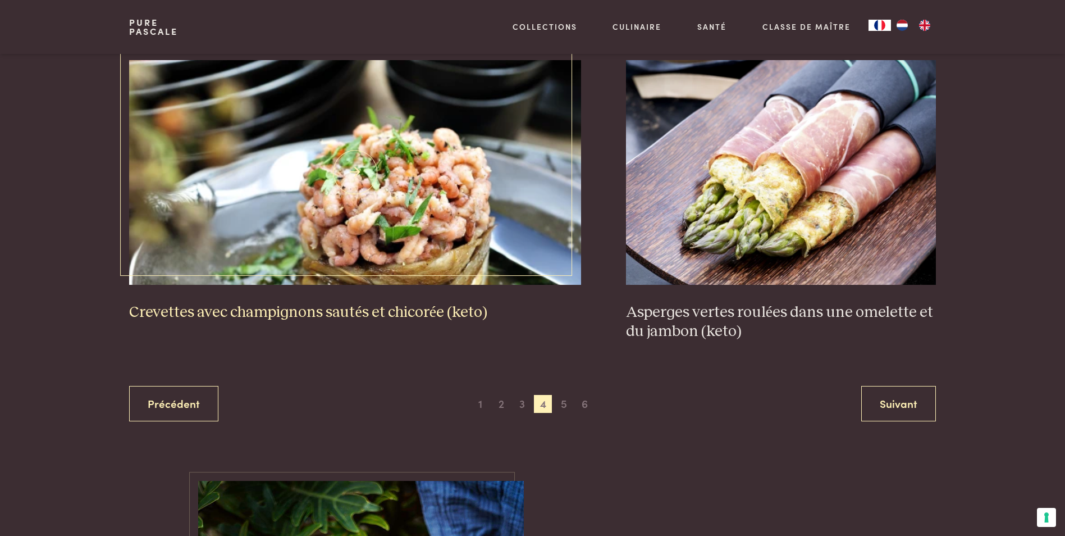
scroll to position [2126, 0]
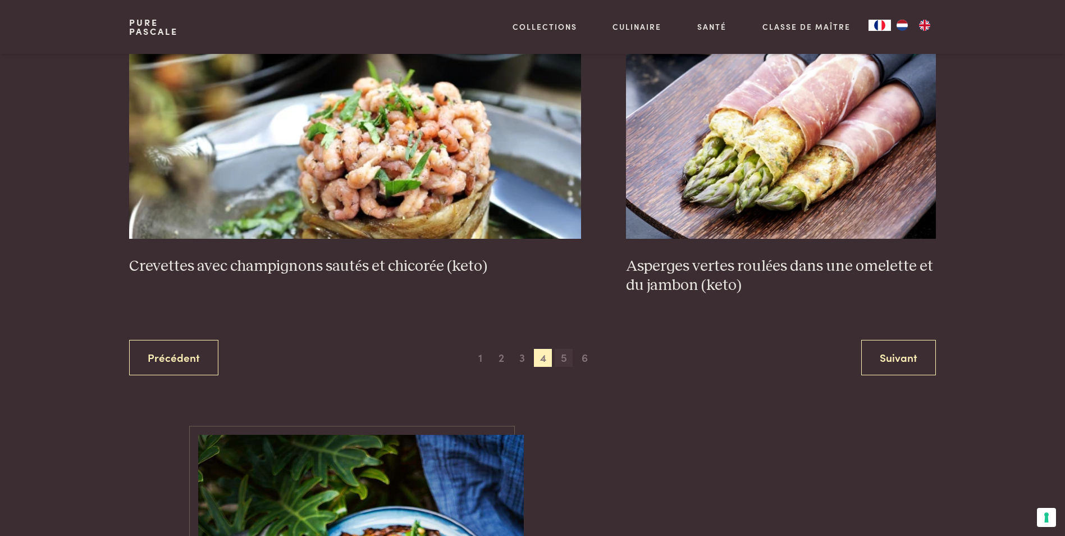
click at [564, 360] on span "5" at bounding box center [564, 358] width 18 height 18
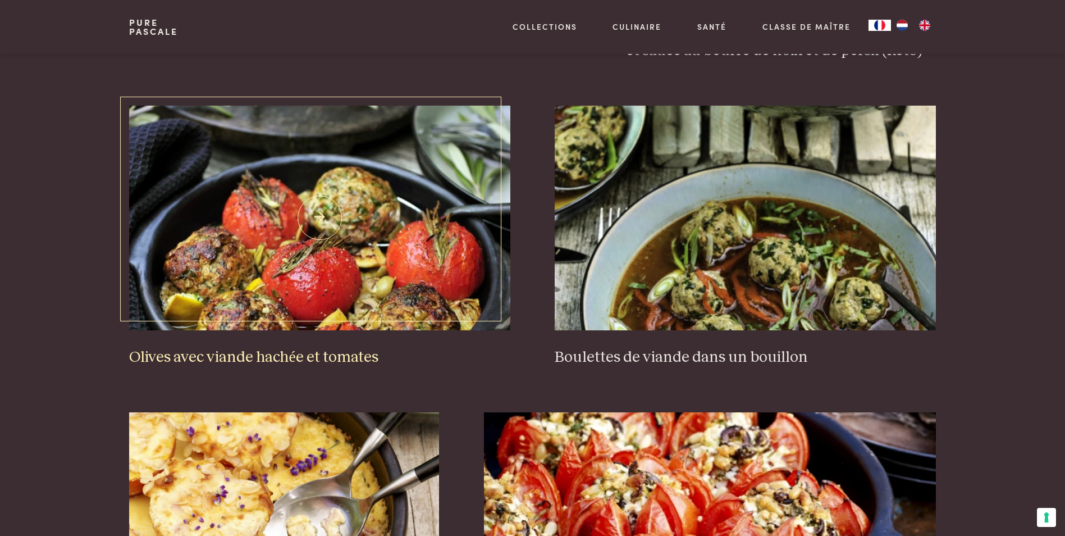
scroll to position [1397, 0]
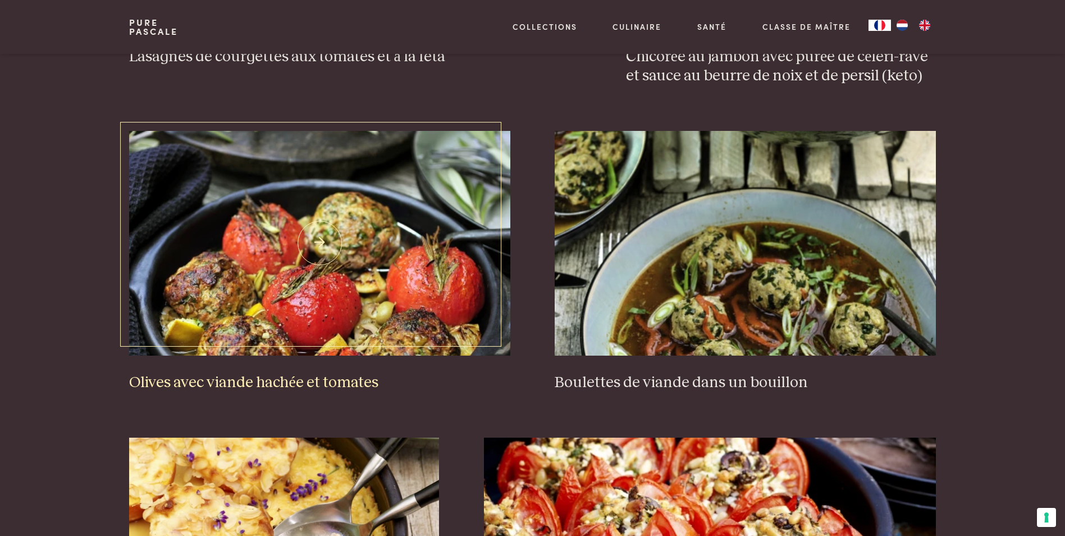
click at [333, 280] on img at bounding box center [319, 243] width 381 height 225
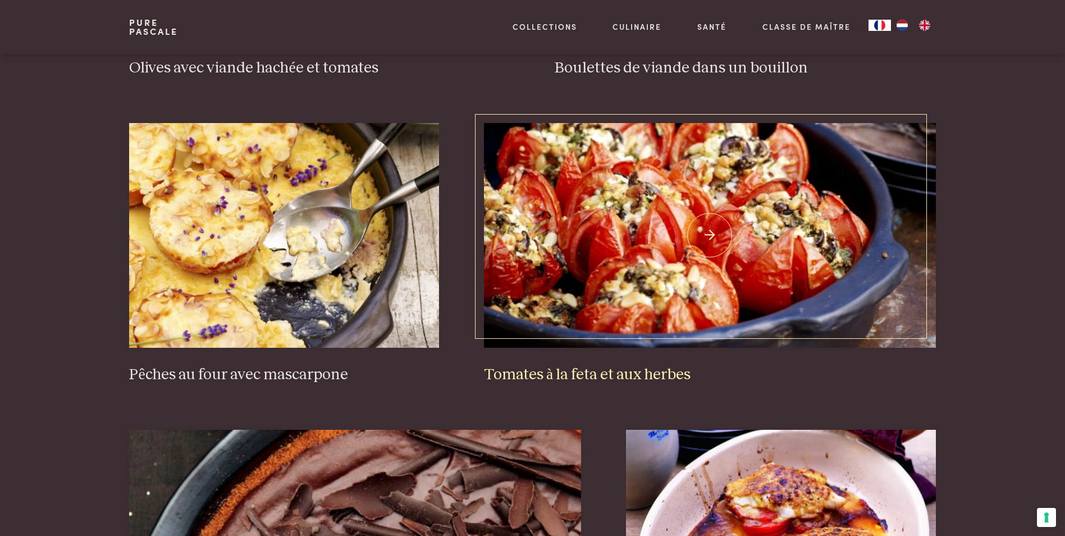
scroll to position [1677, 0]
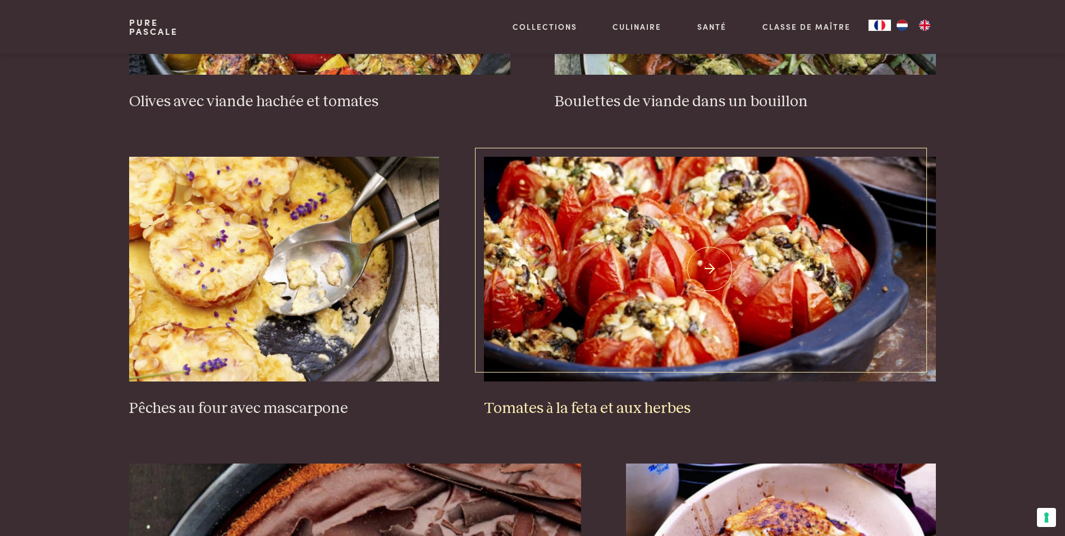
click at [637, 289] on img at bounding box center [710, 269] width 452 height 225
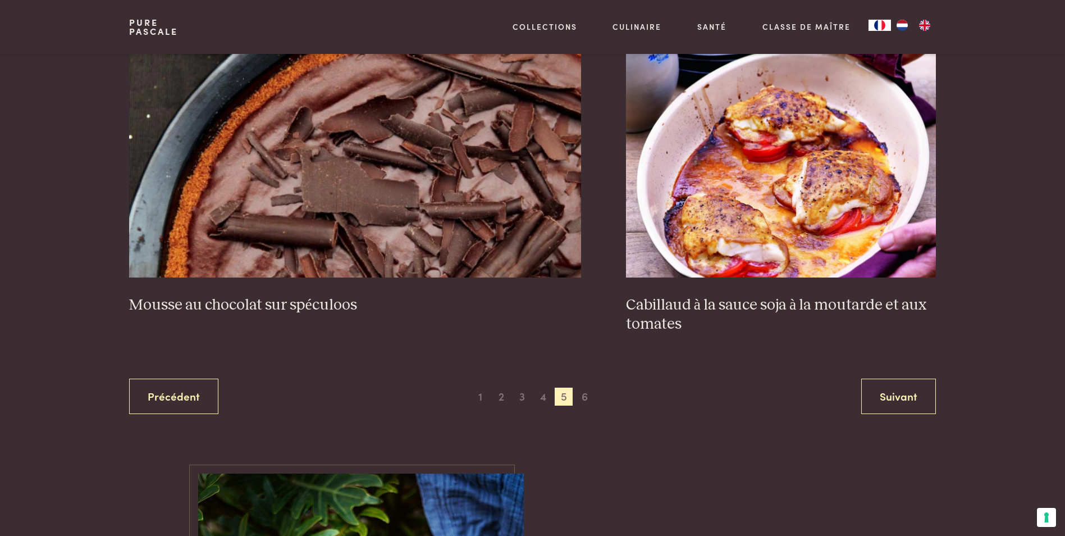
scroll to position [2126, 0]
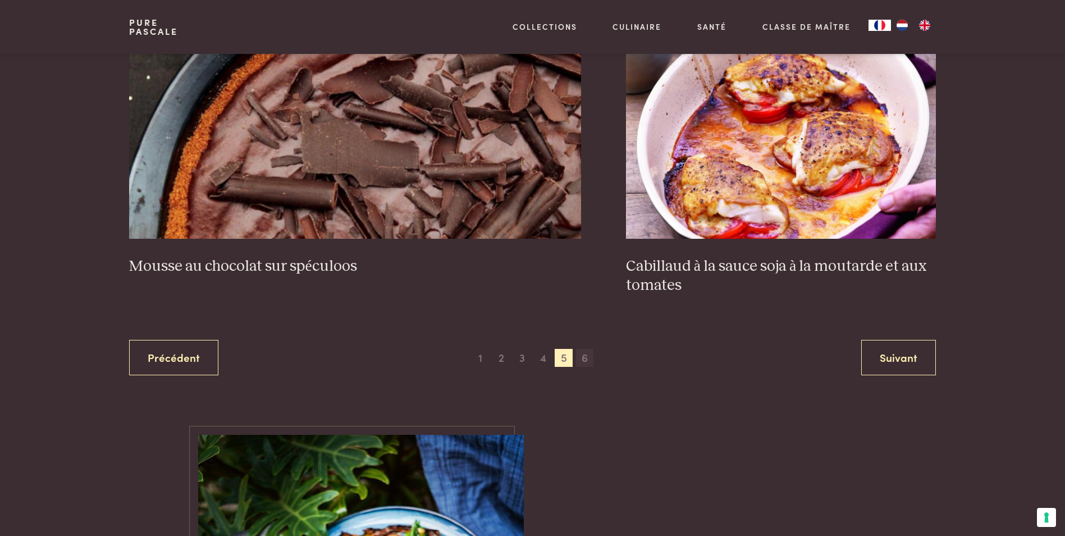
click at [580, 355] on span "6" at bounding box center [585, 358] width 18 height 18
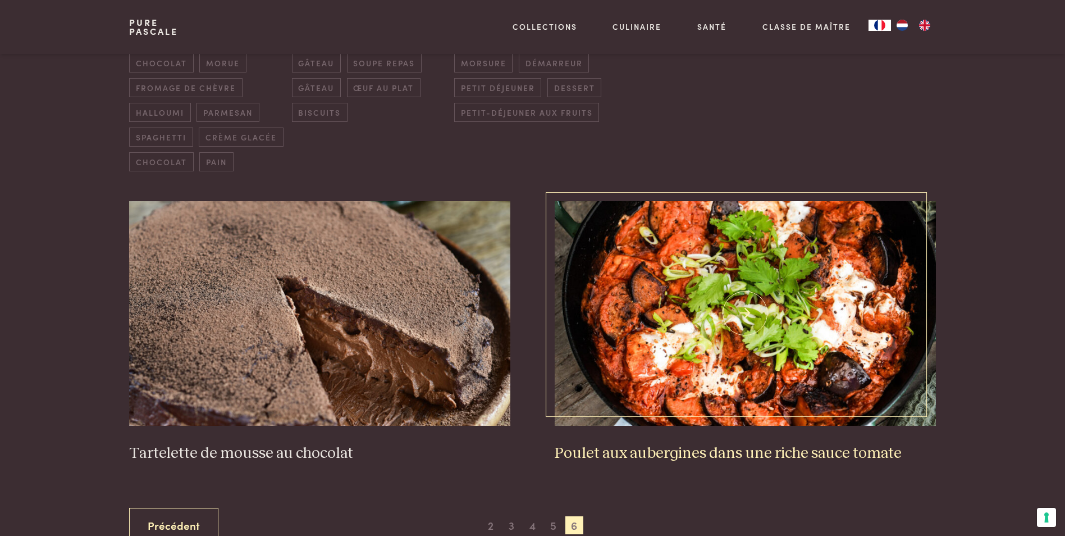
scroll to position [386, 0]
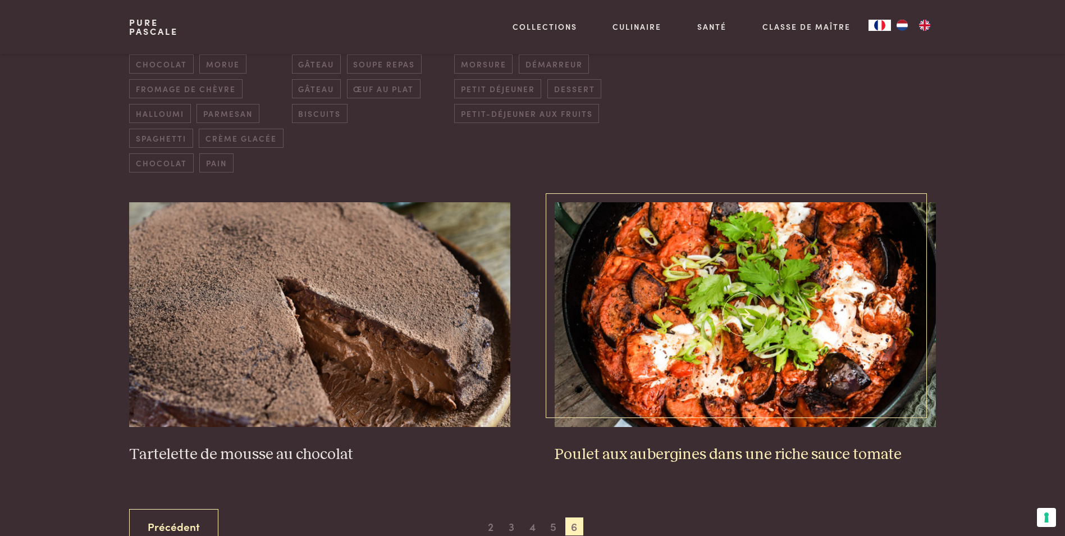
click at [698, 286] on img at bounding box center [745, 314] width 381 height 225
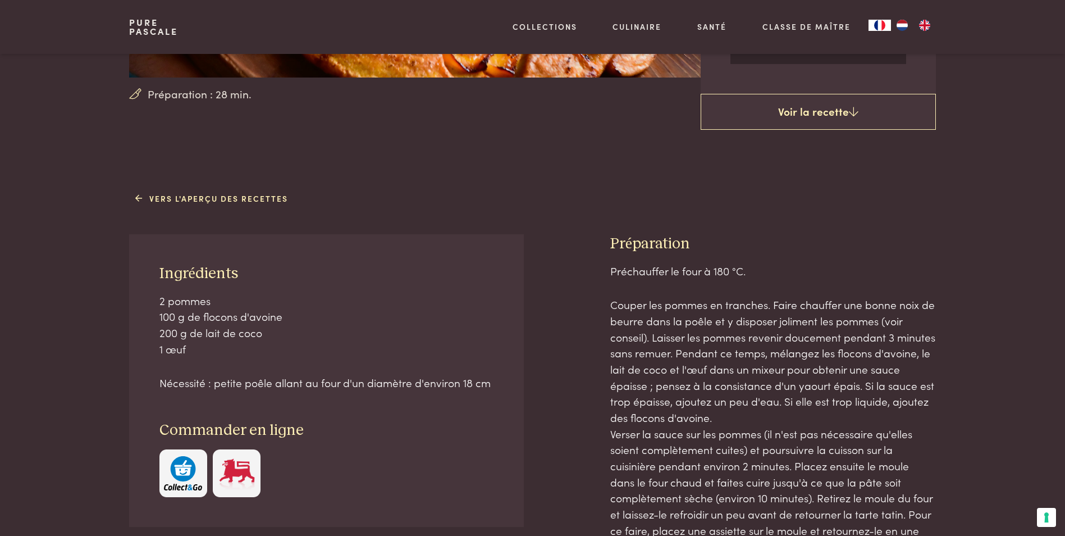
scroll to position [393, 0]
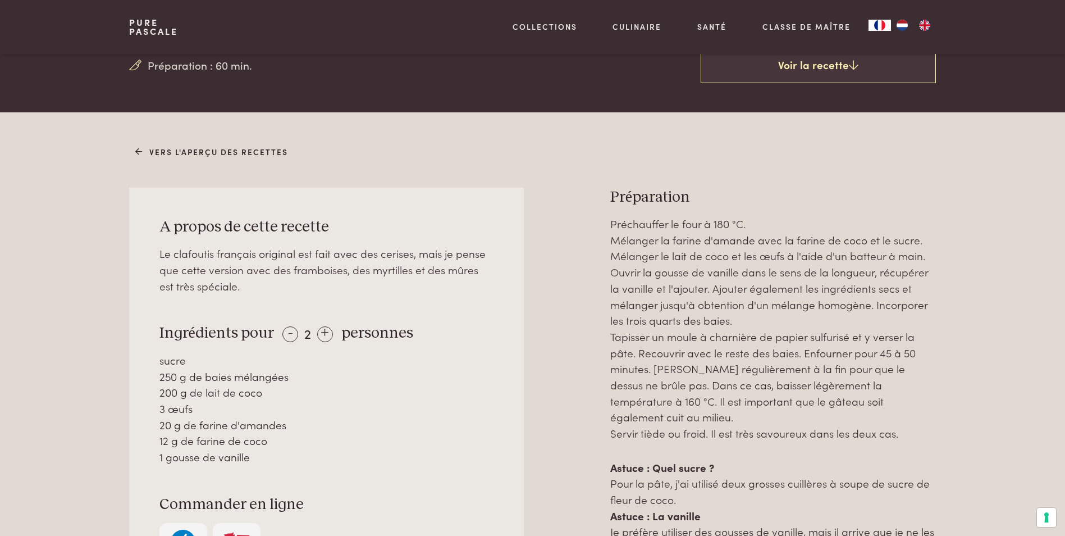
scroll to position [393, 0]
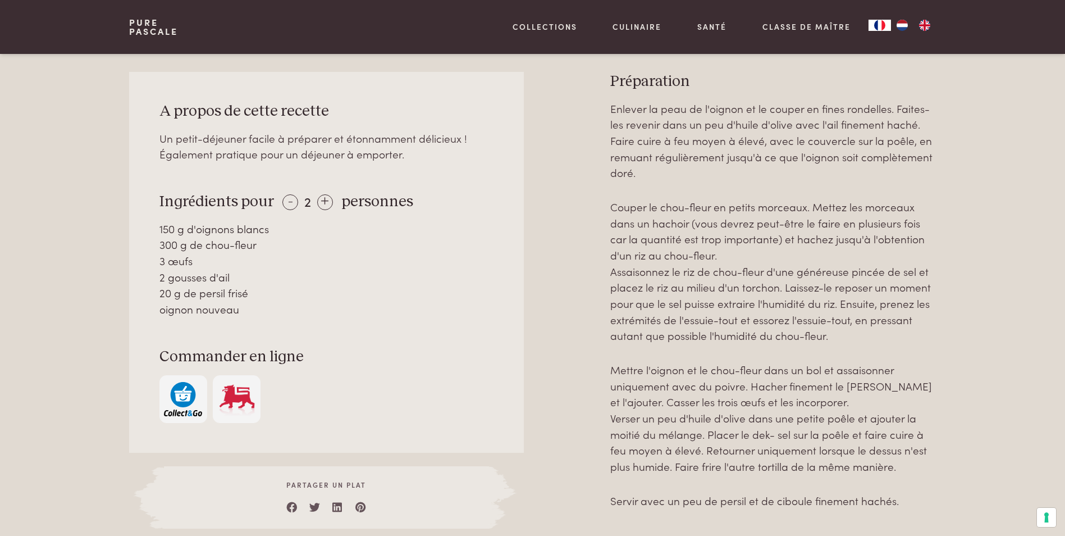
scroll to position [561, 0]
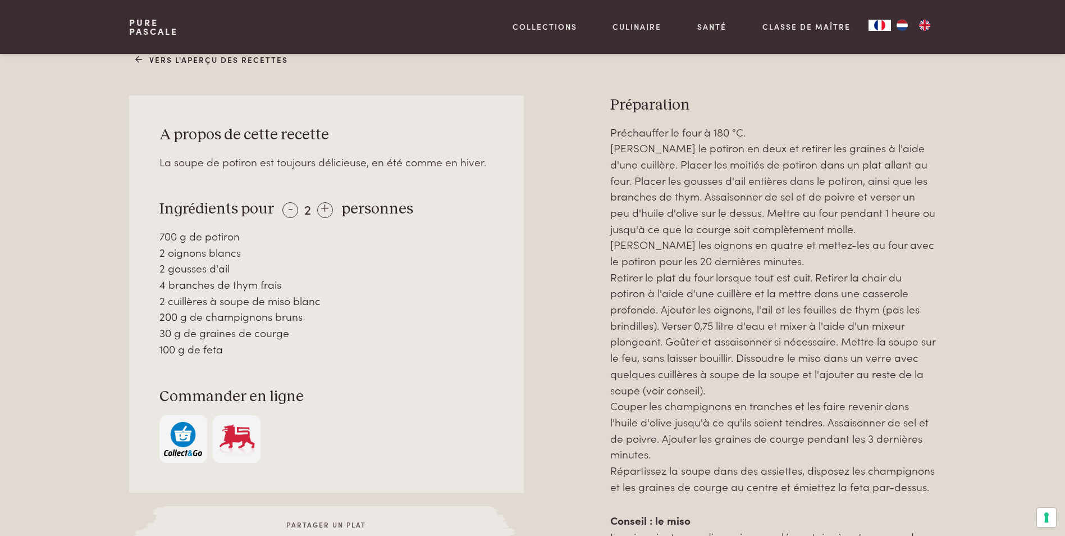
scroll to position [505, 0]
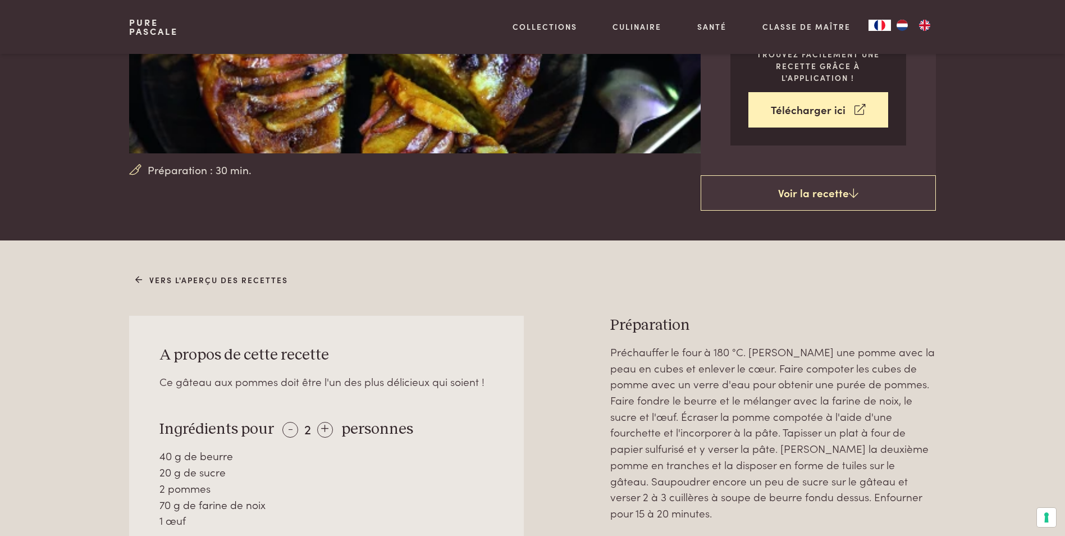
scroll to position [281, 0]
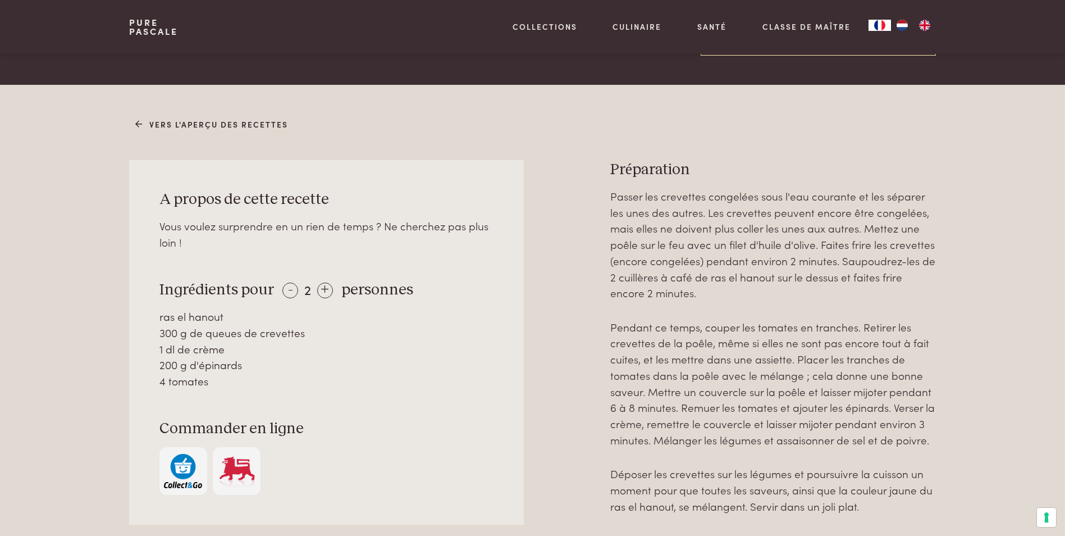
scroll to position [449, 0]
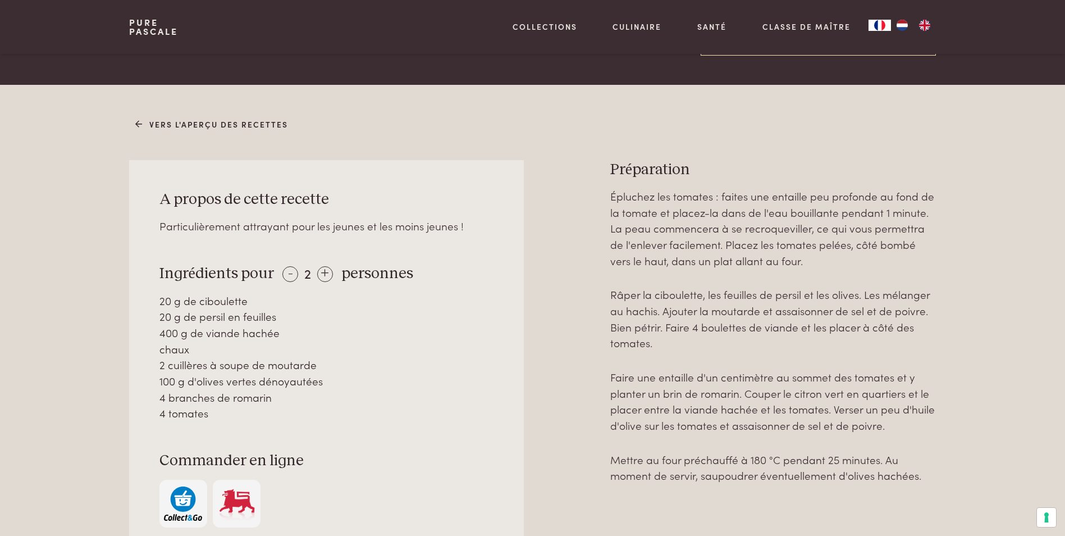
scroll to position [449, 0]
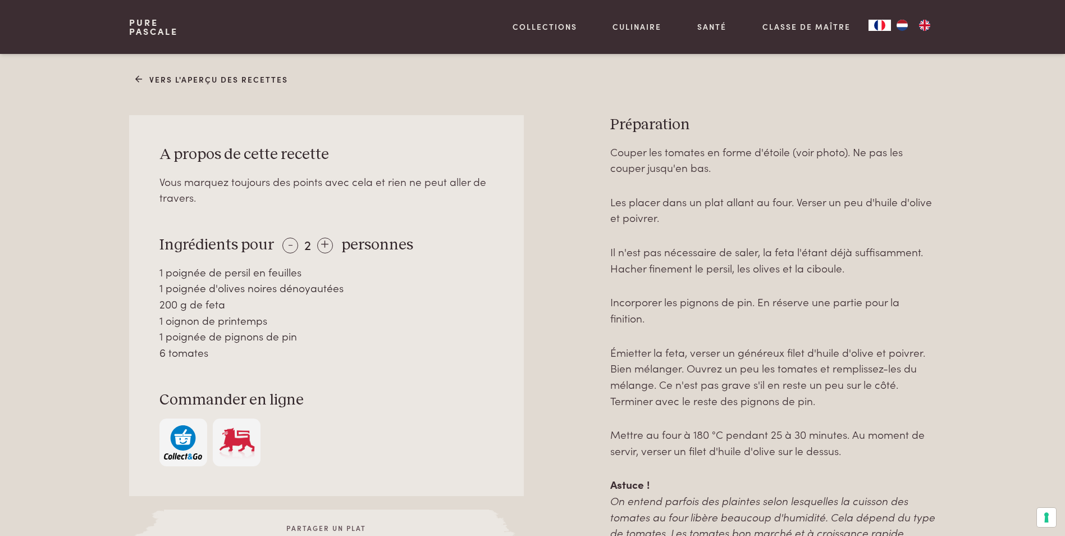
scroll to position [561, 0]
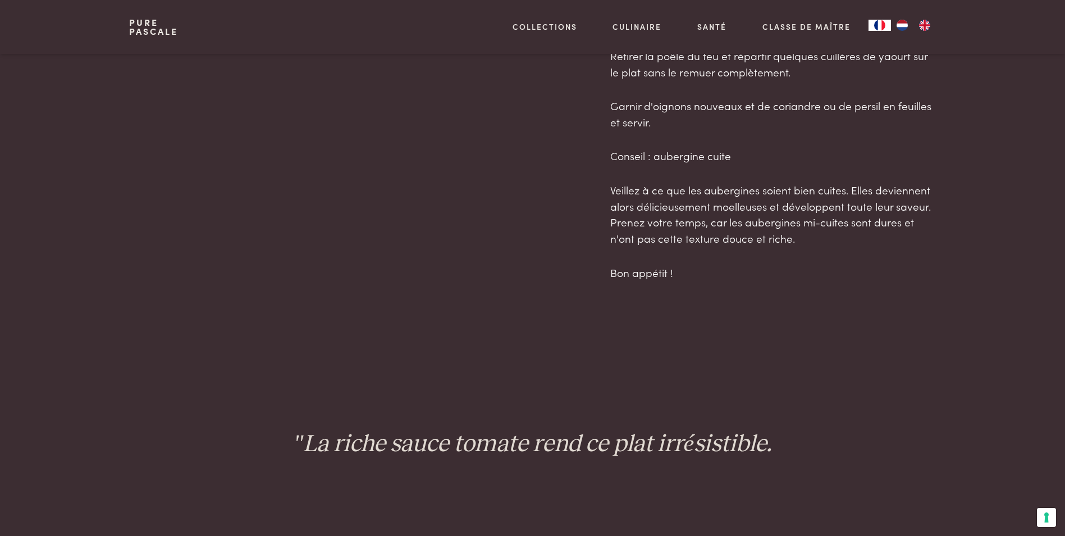
scroll to position [1010, 0]
